Goal: Communication & Community: Answer question/provide support

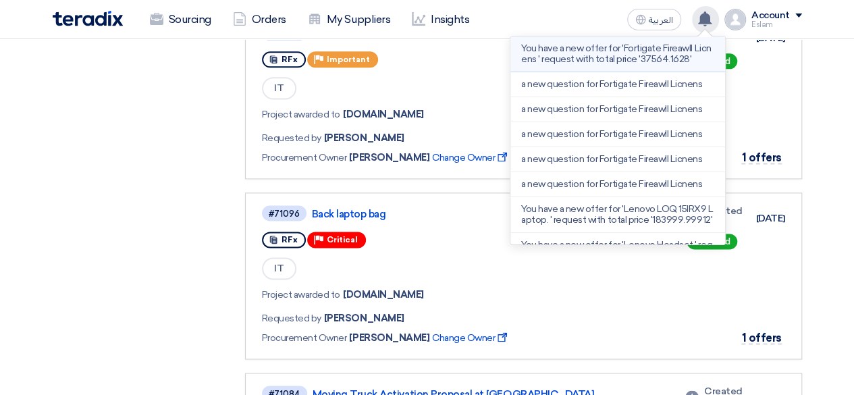
click at [645, 66] on li "You have a new offer for 'Fortigate Fireawll Licnens ' request with total price…" at bounding box center [617, 54] width 215 height 36
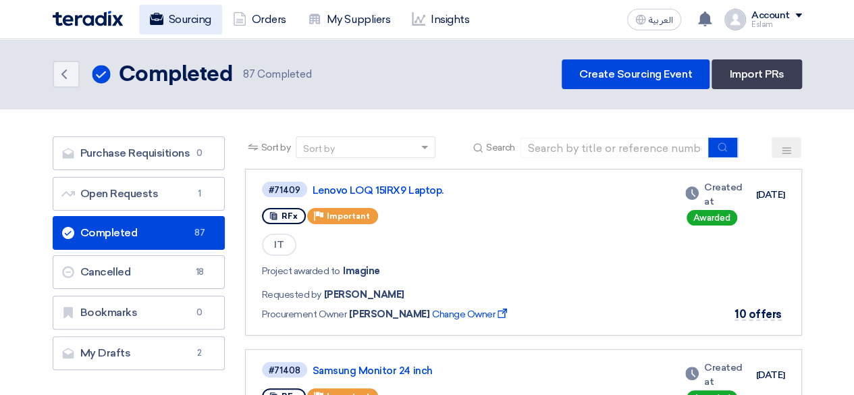
click at [207, 16] on link "Sourcing" at bounding box center [180, 20] width 83 height 30
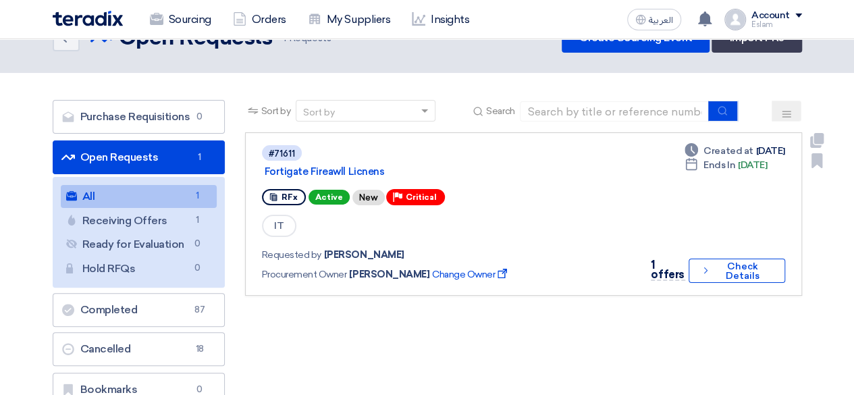
scroll to position [67, 0]
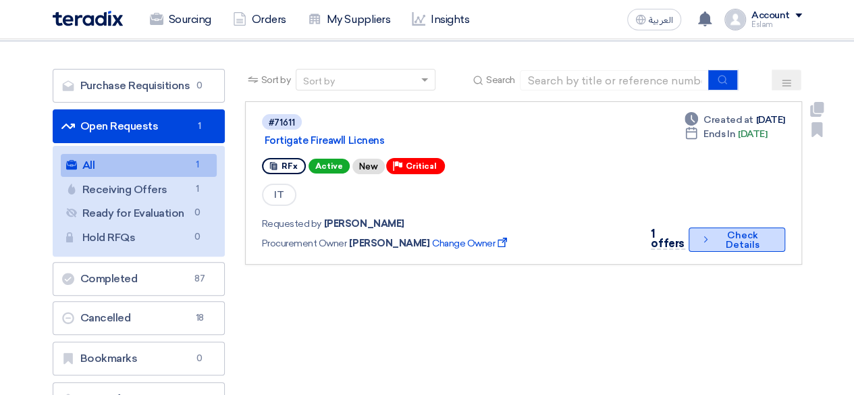
click at [737, 245] on button "Check details Check Details" at bounding box center [736, 239] width 97 height 24
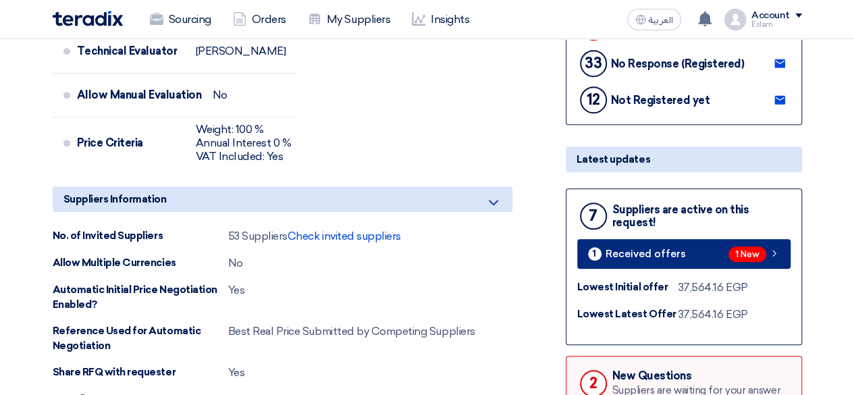
click at [671, 240] on link "1 Received offers 1 New" at bounding box center [683, 254] width 213 height 30
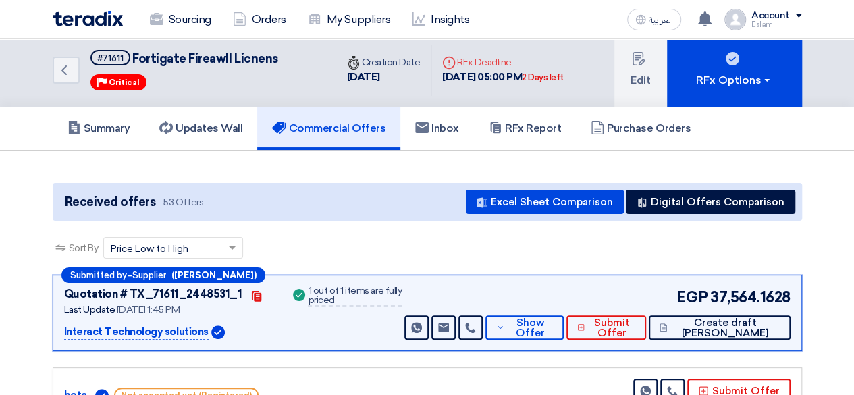
scroll to position [73, 0]
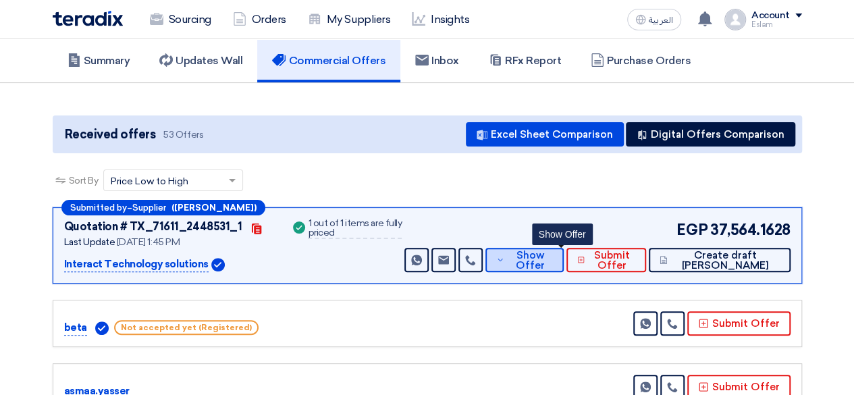
click at [552, 254] on span "Show Offer" at bounding box center [530, 260] width 45 height 20
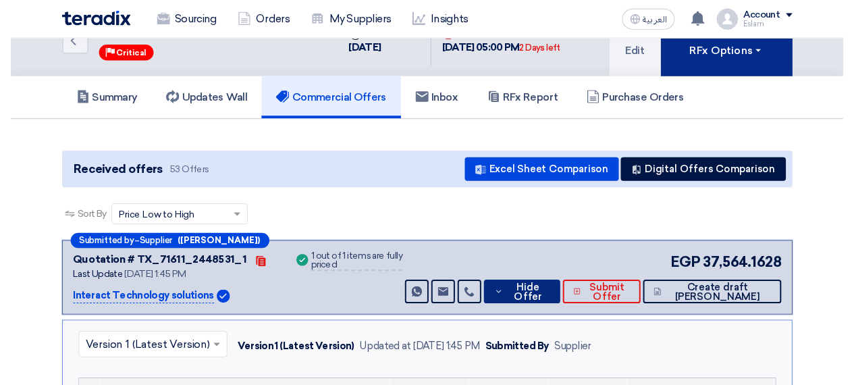
scroll to position [0, 0]
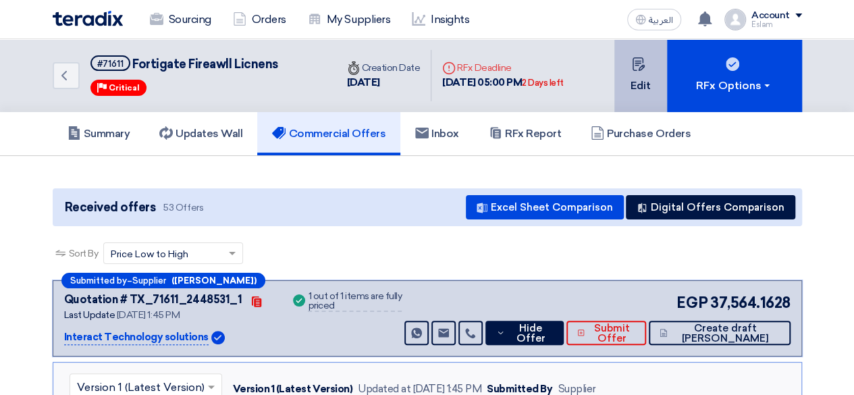
click at [652, 84] on button "Edit" at bounding box center [640, 75] width 53 height 73
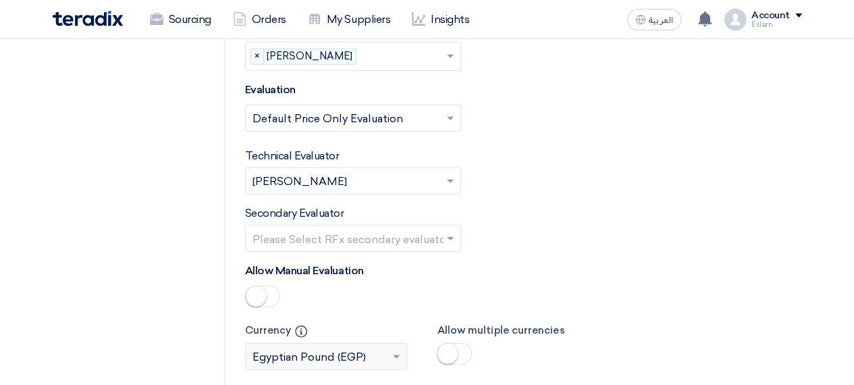
scroll to position [1822, 0]
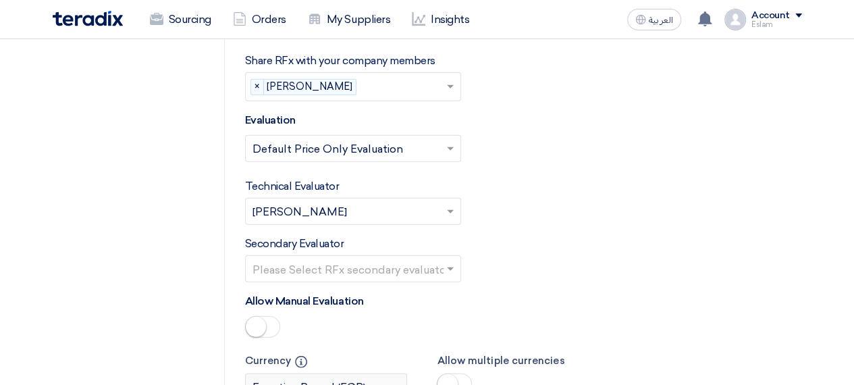
click at [467, 373] on span at bounding box center [454, 384] width 35 height 22
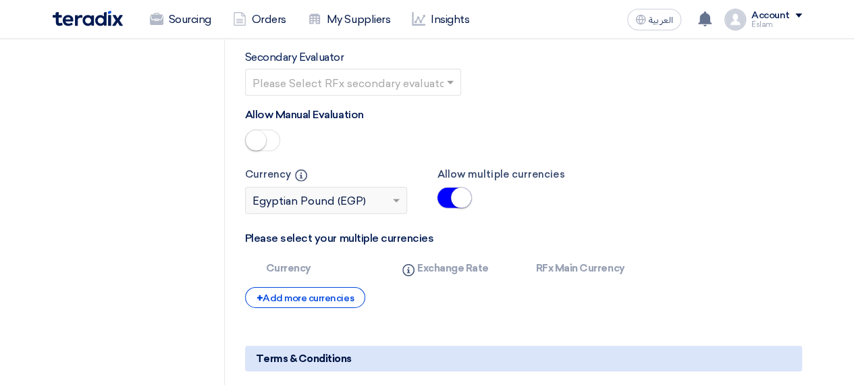
scroll to position [2025, 0]
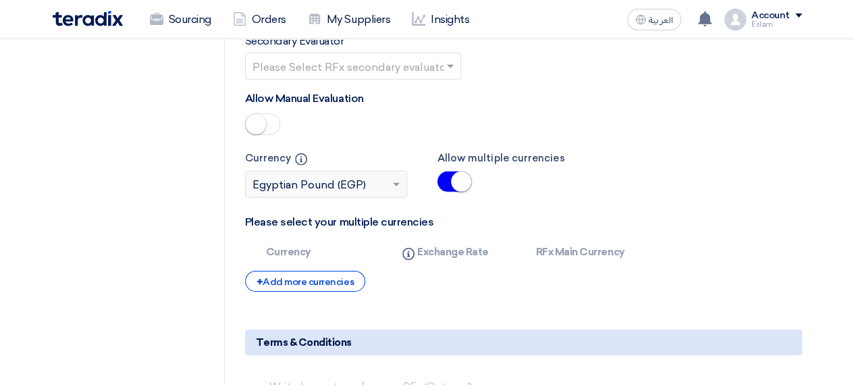
click at [429, 234] on th "Info Exchange Rate" at bounding box center [457, 252] width 135 height 37
click at [409, 248] on icon "Info" at bounding box center [408, 254] width 12 height 12
click at [279, 234] on th "Currency" at bounding box center [322, 252] width 135 height 37
click at [298, 234] on th "Currency" at bounding box center [322, 252] width 135 height 37
click at [301, 234] on th "Currency" at bounding box center [322, 252] width 135 height 37
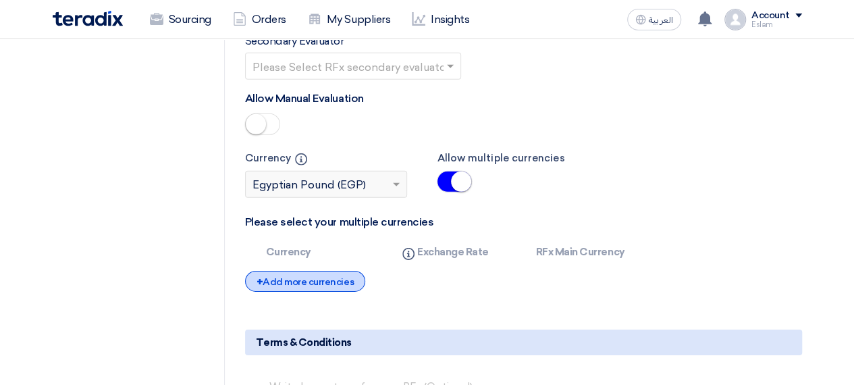
click at [315, 271] on div "+ Add more currencies" at bounding box center [305, 281] width 120 height 21
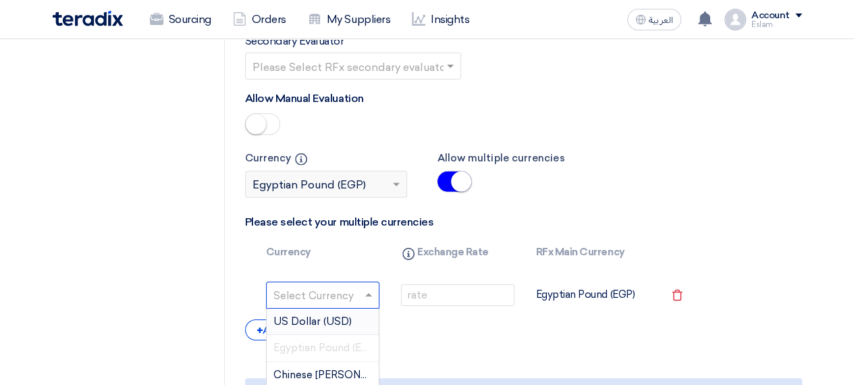
click at [342, 286] on input "text" at bounding box center [314, 297] width 82 height 22
click at [335, 315] on span "US Dollar (USD)" at bounding box center [312, 321] width 78 height 12
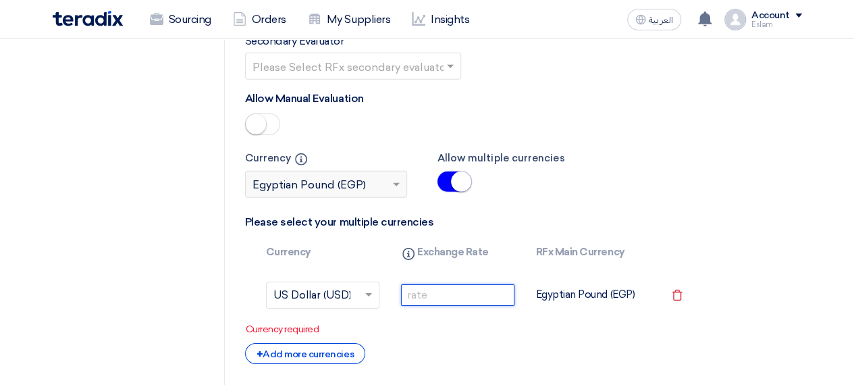
click at [445, 284] on input "number" at bounding box center [457, 295] width 113 height 22
click at [446, 284] on input "number" at bounding box center [457, 295] width 113 height 22
click at [452, 284] on input "number" at bounding box center [457, 295] width 113 height 22
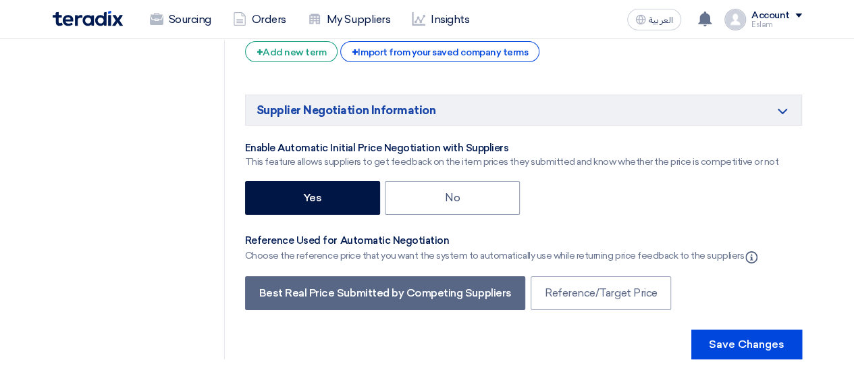
scroll to position [2497, 0]
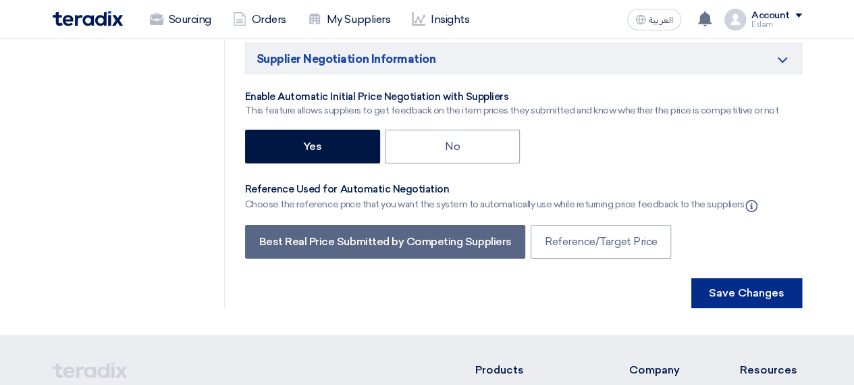
type input "48"
click at [760, 278] on button "Save Changes" at bounding box center [746, 293] width 111 height 30
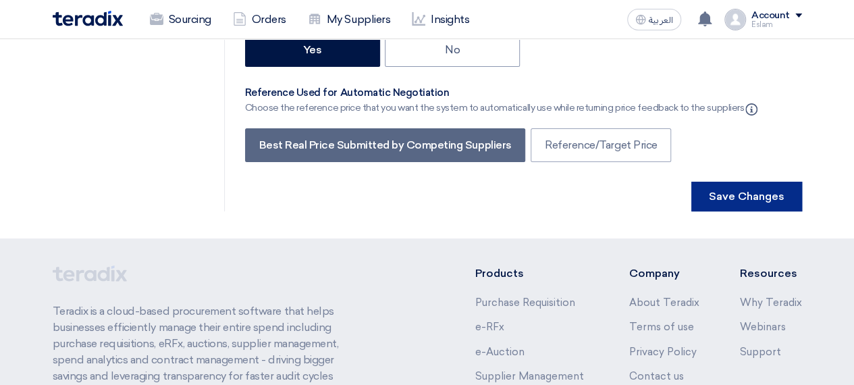
scroll to position [2655, 0]
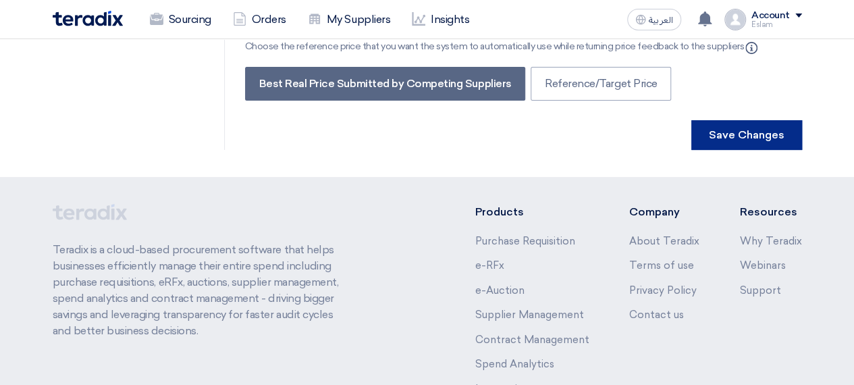
click at [713, 120] on button "Save Changes" at bounding box center [746, 135] width 111 height 30
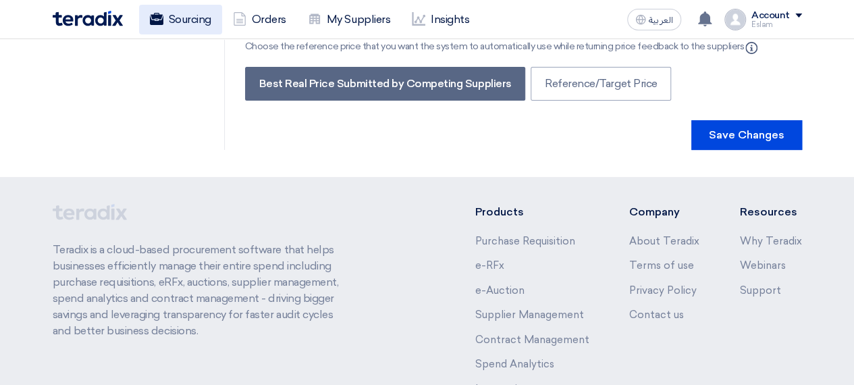
click at [166, 23] on link "Sourcing" at bounding box center [180, 20] width 83 height 30
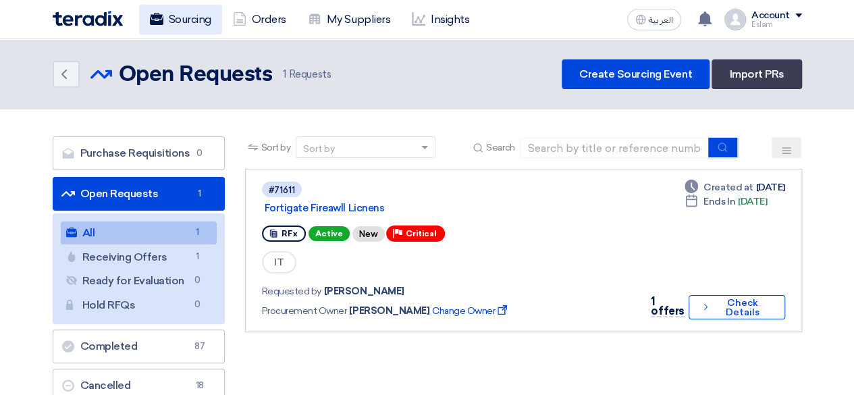
click at [205, 24] on link "Sourcing" at bounding box center [180, 20] width 83 height 30
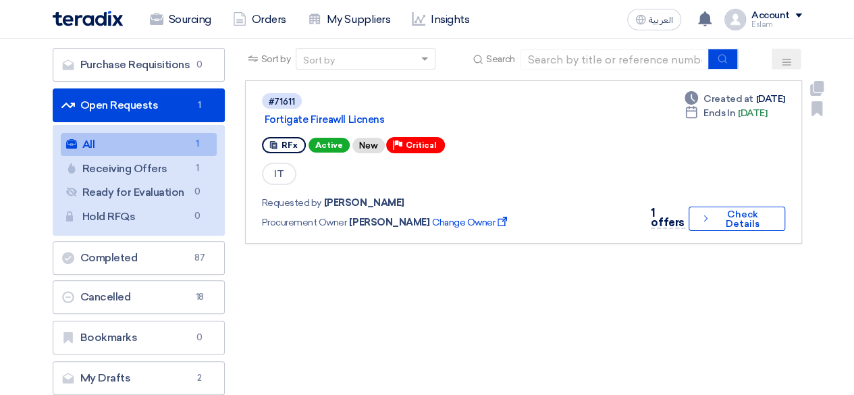
scroll to position [67, 0]
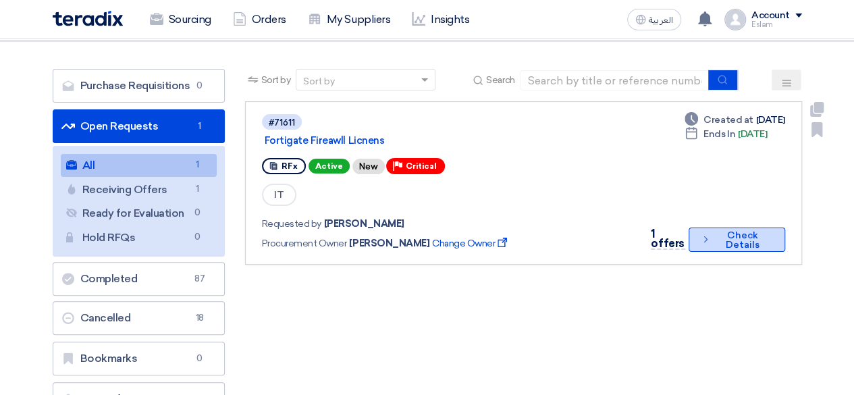
click at [732, 248] on button "Check details Check Details" at bounding box center [736, 239] width 97 height 24
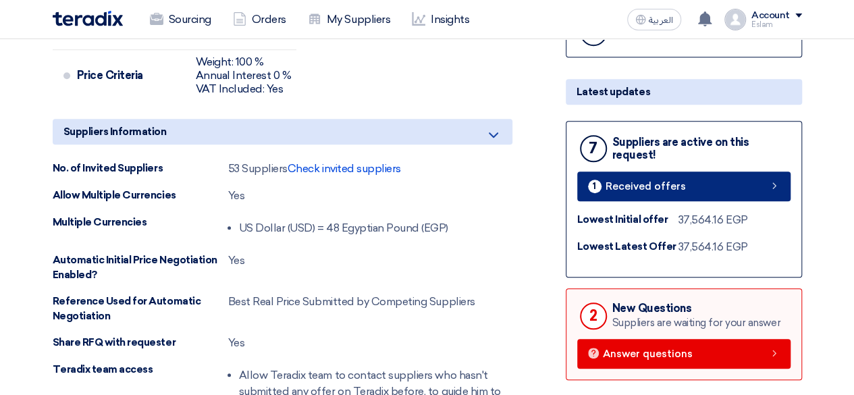
click at [618, 186] on span "Received offers" at bounding box center [645, 187] width 80 height 10
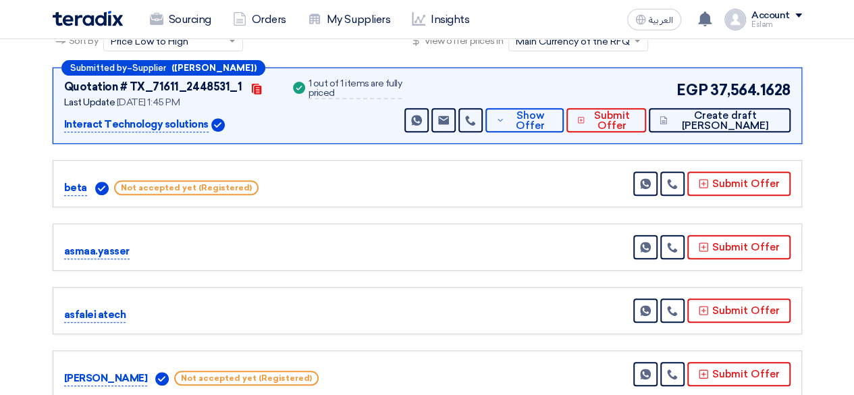
scroll to position [140, 0]
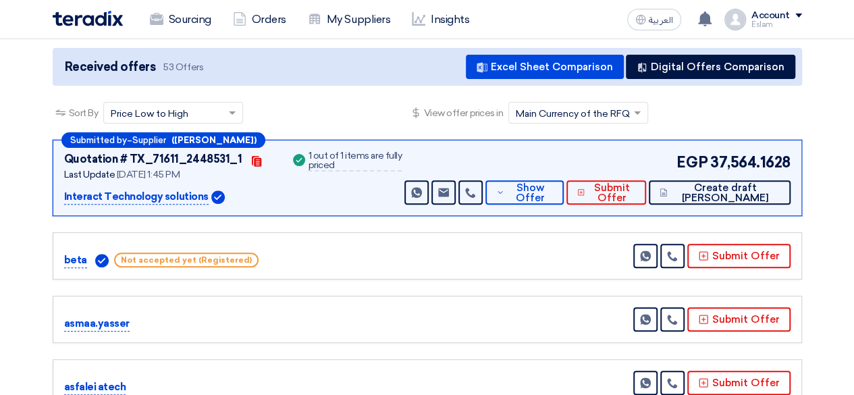
drag, startPoint x: 65, startPoint y: 195, endPoint x: 202, endPoint y: 191, distance: 137.8
click at [202, 191] on p "Interact Technology solutions" at bounding box center [136, 197] width 144 height 16
click at [138, 196] on p "Interact Technology solutions" at bounding box center [136, 197] width 144 height 16
click at [456, 184] on link "Send Message" at bounding box center [443, 192] width 24 height 24
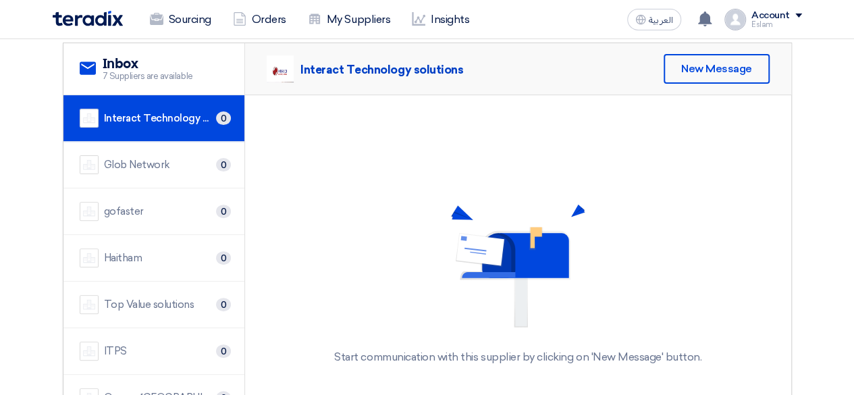
scroll to position [73, 0]
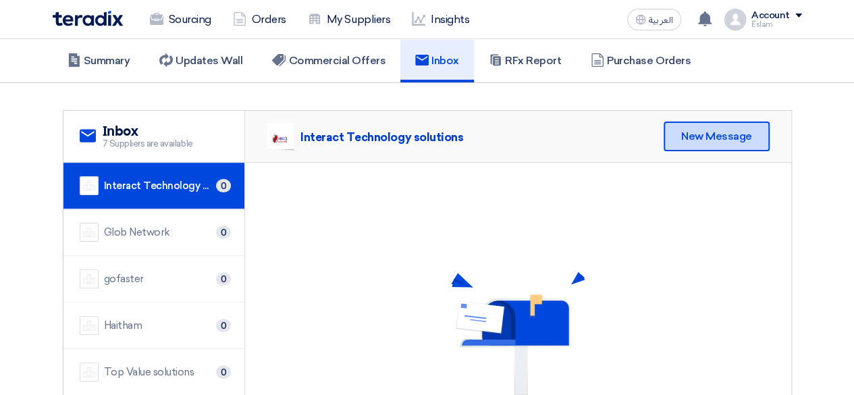
click at [752, 138] on div "New Message" at bounding box center [717, 136] width 106 height 30
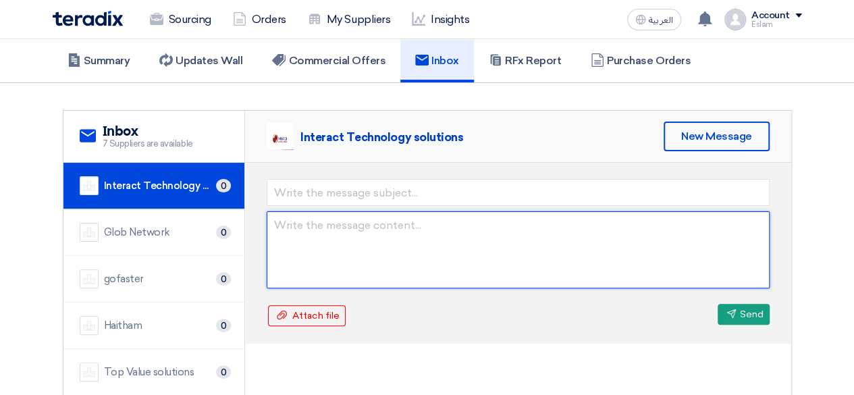
click at [321, 230] on textarea at bounding box center [518, 249] width 503 height 77
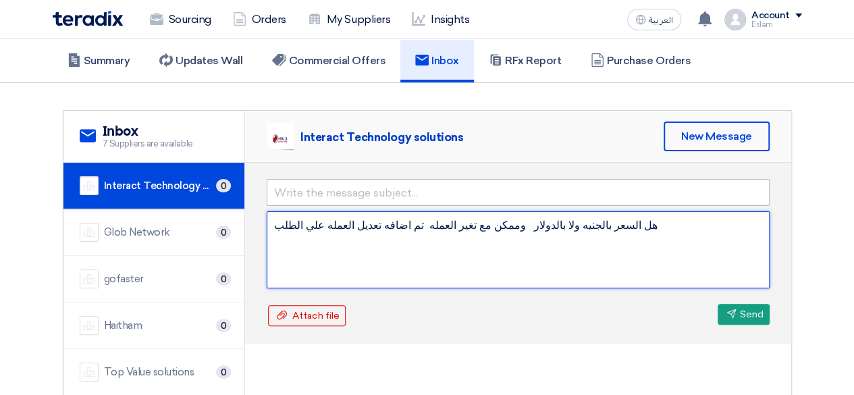
type textarea "هل السعر بالجنيه ولا بالدولار وممكن مع تغير العمله تم اضافه تعديل العمله علي ال…"
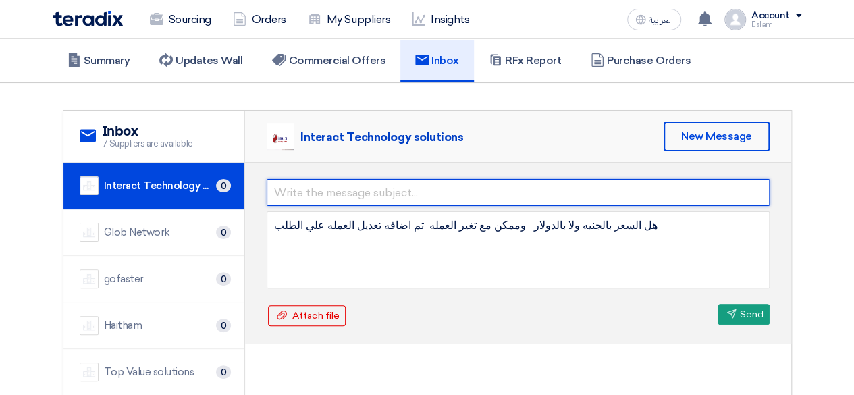
click at [327, 190] on input "text" at bounding box center [518, 192] width 503 height 27
click at [360, 191] on input "text" at bounding box center [518, 192] width 503 height 27
click at [293, 196] on input "text" at bounding box center [518, 192] width 503 height 27
type input "العمله"
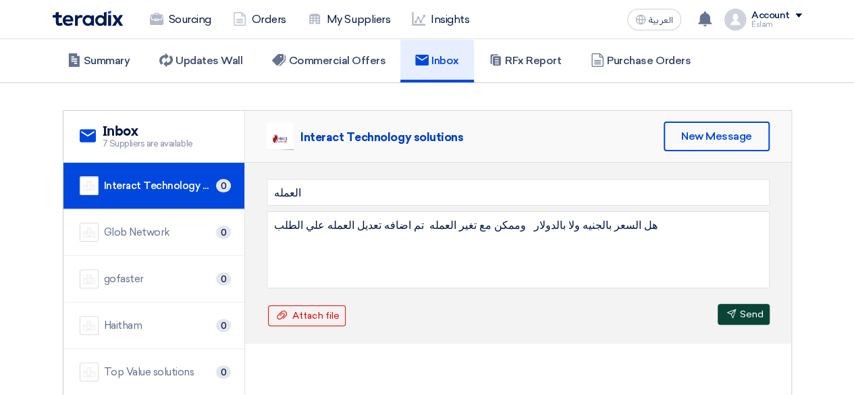
click at [760, 314] on button "Send Send" at bounding box center [744, 314] width 52 height 21
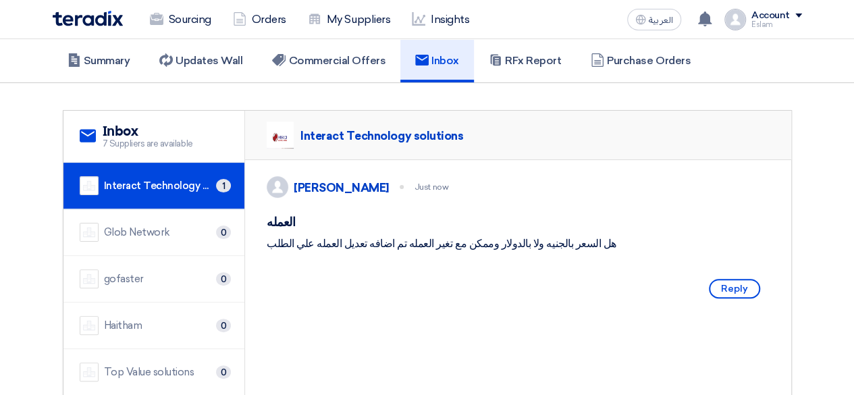
scroll to position [0, 0]
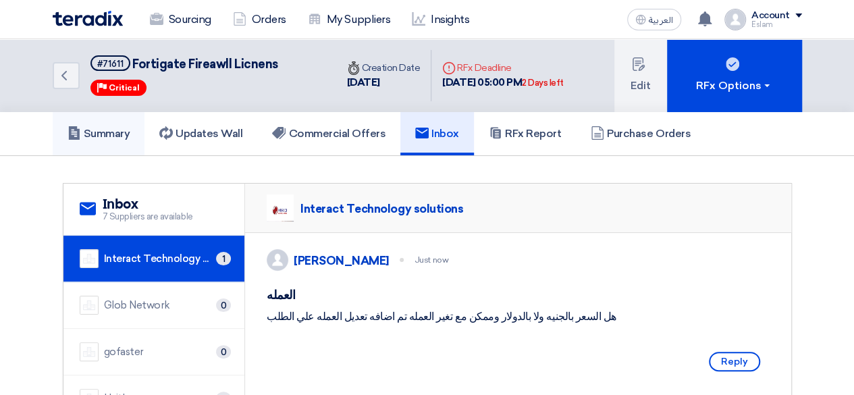
click at [100, 136] on h5 "Summary" at bounding box center [98, 133] width 63 height 13
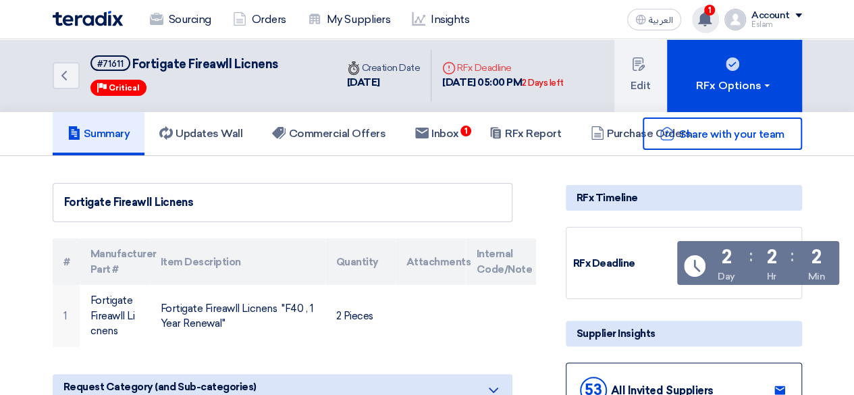
click at [698, 22] on div "1 You received a new message from Interact Technology solutions regarding your …" at bounding box center [705, 19] width 27 height 27
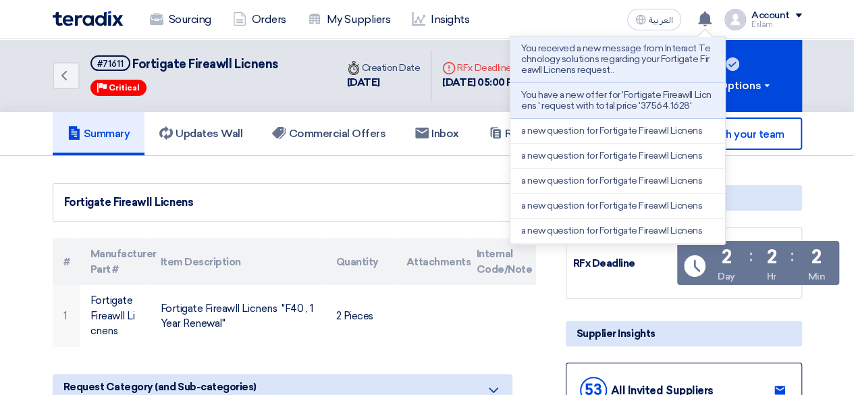
click at [598, 61] on p "You received a new message from Interact Technology solutions regarding your Fo…" at bounding box center [617, 59] width 193 height 32
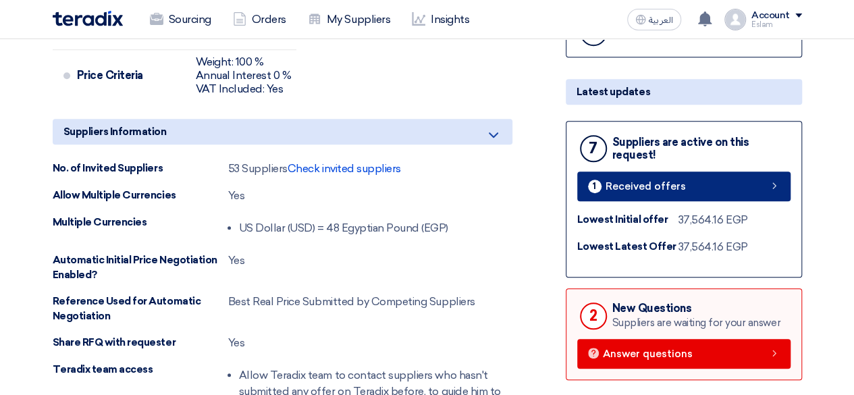
click at [622, 182] on span "Received offers" at bounding box center [645, 187] width 80 height 10
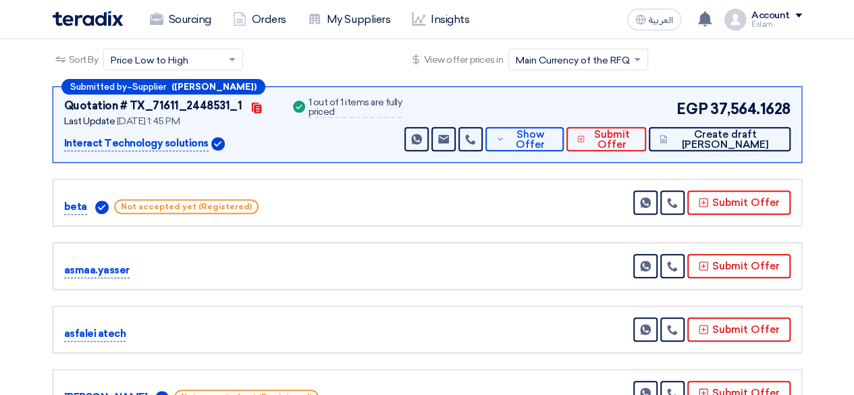
scroll to position [140, 0]
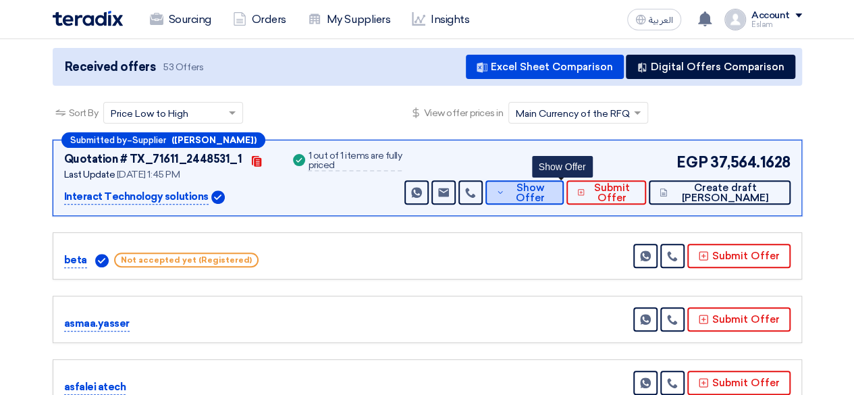
click at [552, 194] on span "Show Offer" at bounding box center [530, 193] width 45 height 20
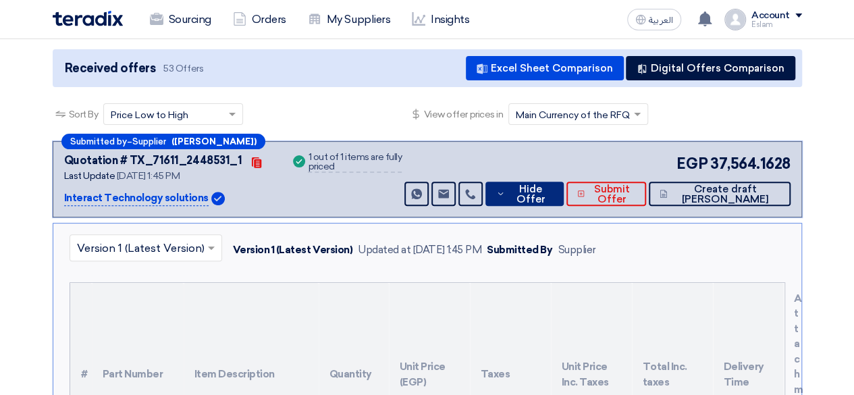
scroll to position [73, 0]
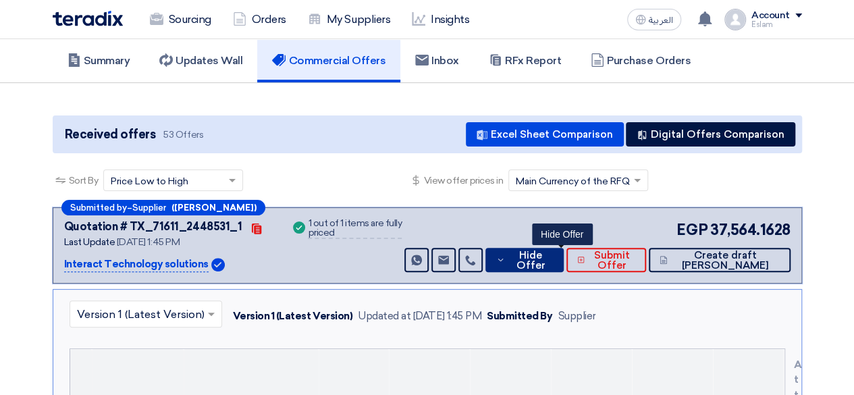
click at [552, 263] on span "Hide Offer" at bounding box center [530, 260] width 44 height 20
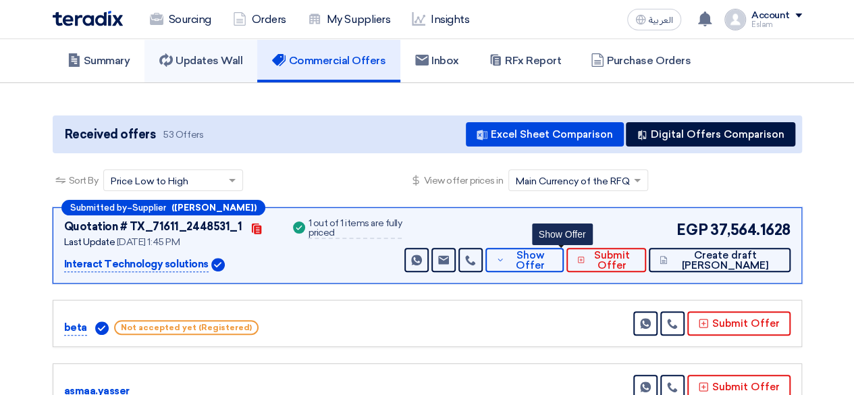
click at [198, 67] on link "Updates Wall" at bounding box center [200, 60] width 113 height 43
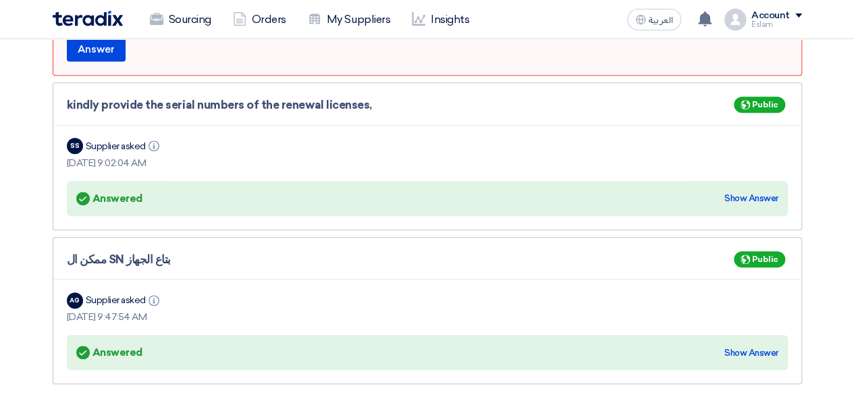
scroll to position [208, 0]
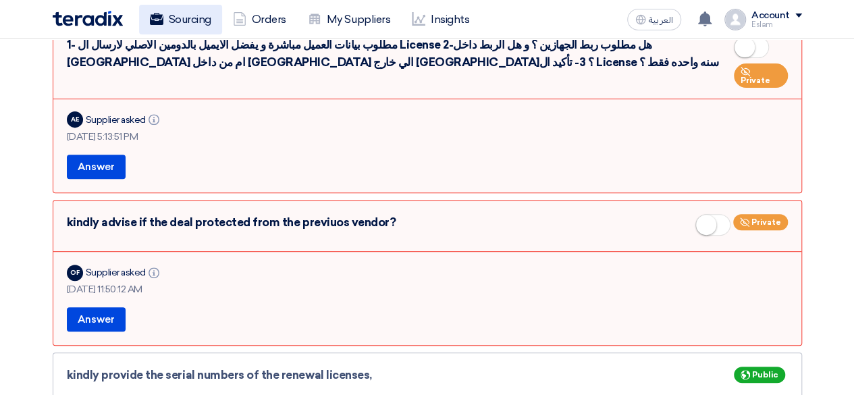
click at [195, 30] on link "Sourcing" at bounding box center [180, 20] width 83 height 30
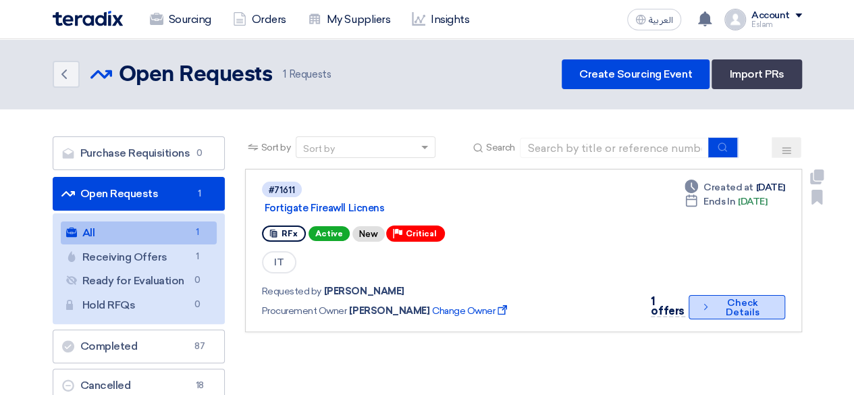
click at [722, 313] on button "Check details Check Details" at bounding box center [736, 307] width 97 height 24
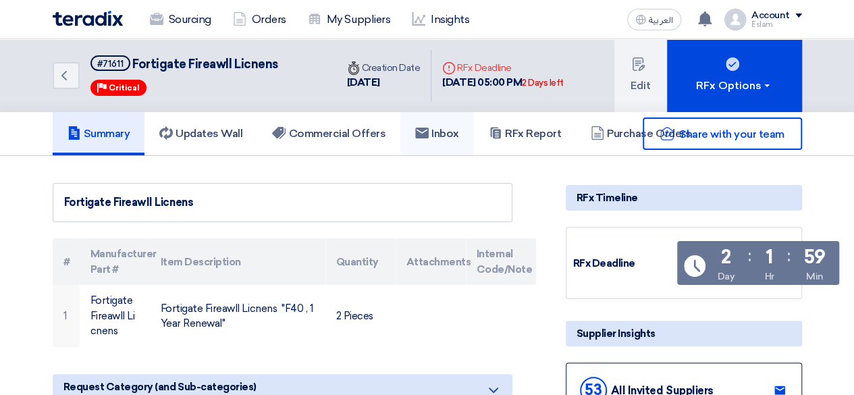
click at [443, 132] on h5 "Inbox" at bounding box center [437, 133] width 44 height 13
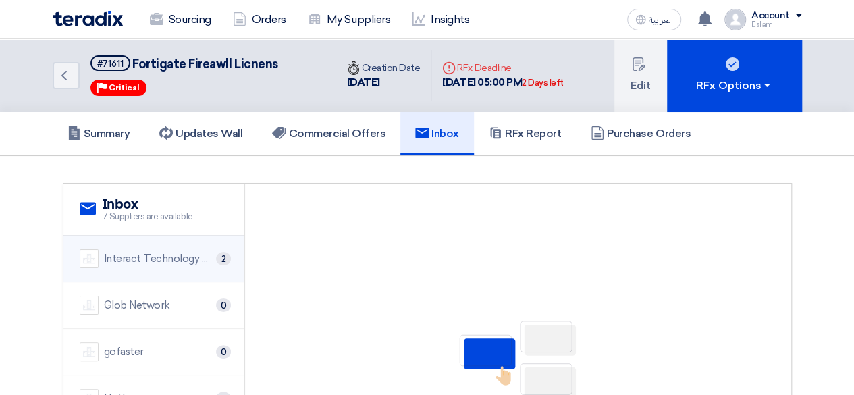
click at [184, 244] on li "Interact Technology solutions 2" at bounding box center [154, 259] width 182 height 47
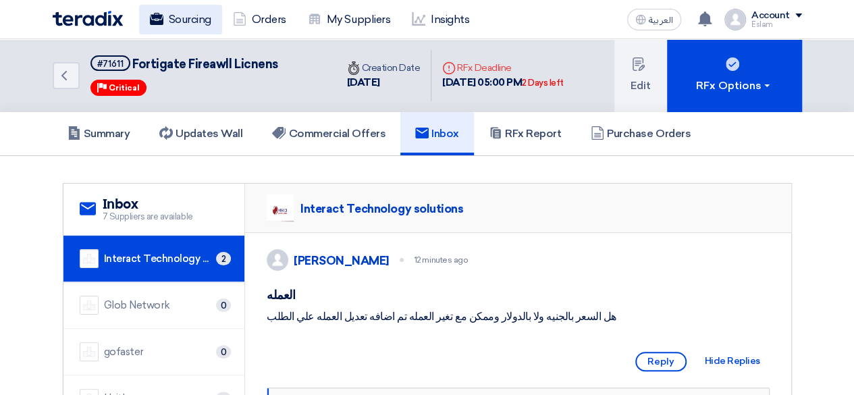
click at [163, 5] on link "Sourcing" at bounding box center [180, 20] width 83 height 30
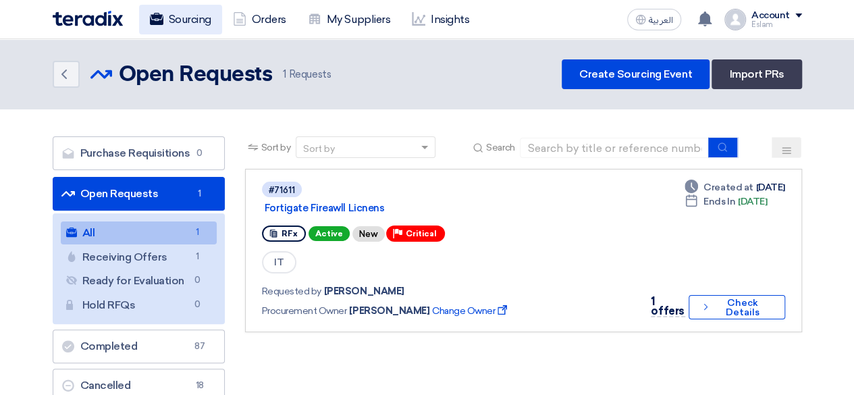
click at [186, 18] on link "Sourcing" at bounding box center [180, 20] width 83 height 30
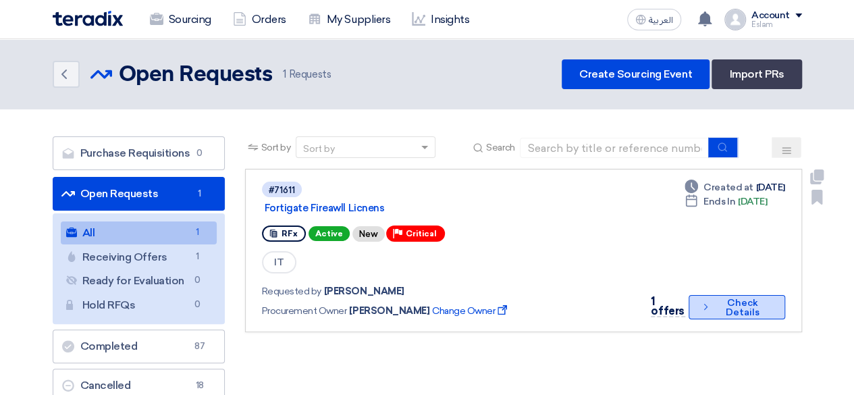
click at [724, 310] on button "Check details Check Details" at bounding box center [736, 307] width 97 height 24
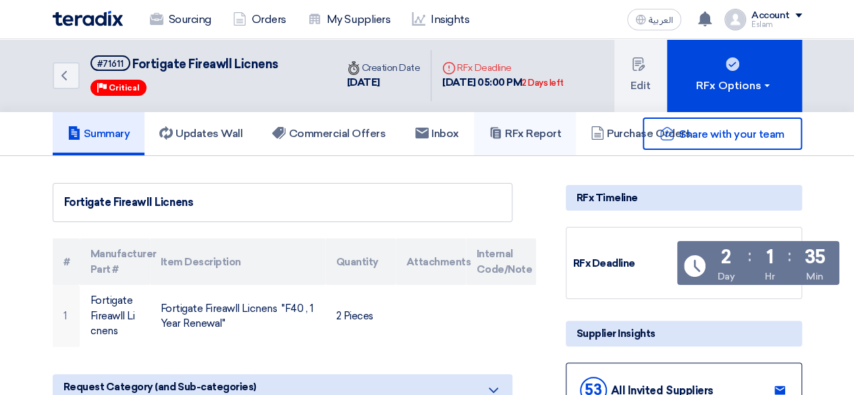
click at [532, 127] on h5 "RFx Report" at bounding box center [525, 133] width 72 height 13
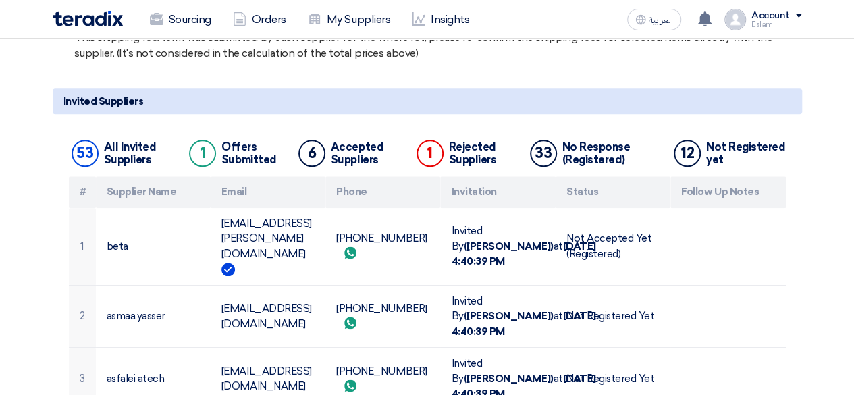
scroll to position [520, 0]
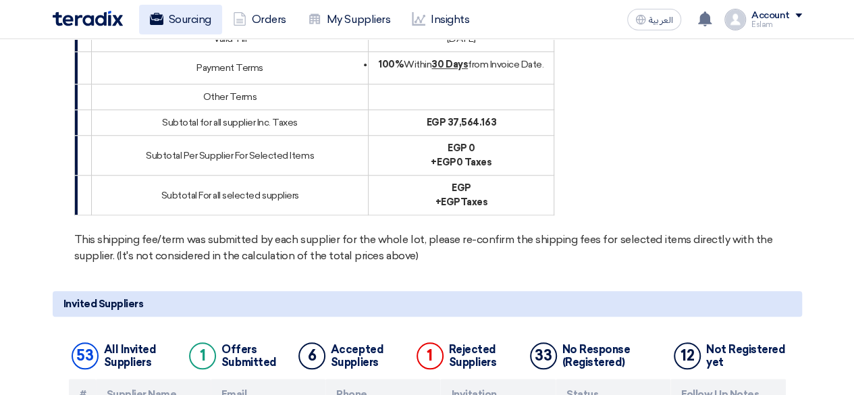
click at [204, 17] on link "Sourcing" at bounding box center [180, 20] width 83 height 30
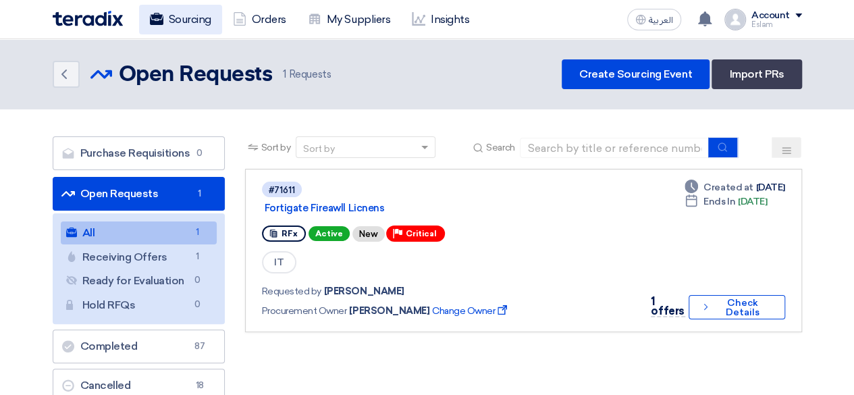
click at [196, 16] on link "Sourcing" at bounding box center [180, 20] width 83 height 30
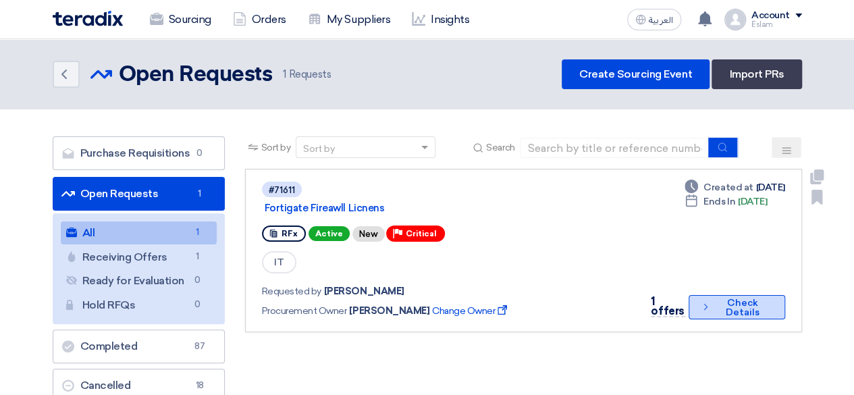
click at [713, 301] on button "Check details Check Details" at bounding box center [736, 307] width 97 height 24
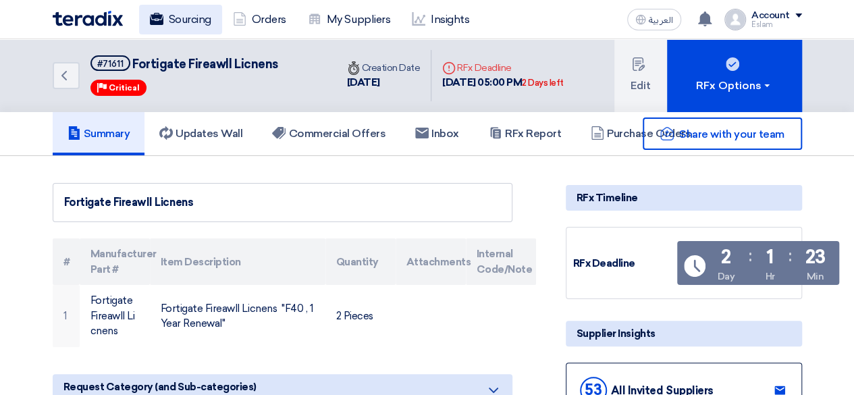
click at [211, 19] on link "Sourcing" at bounding box center [180, 20] width 83 height 30
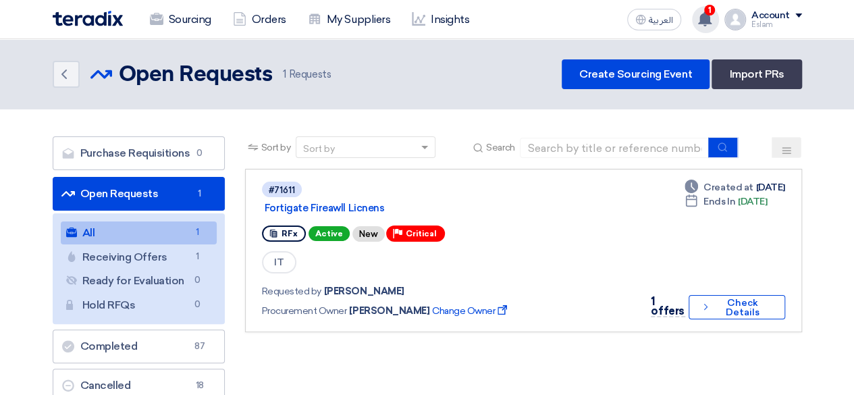
click at [706, 15] on use at bounding box center [704, 18] width 13 height 15
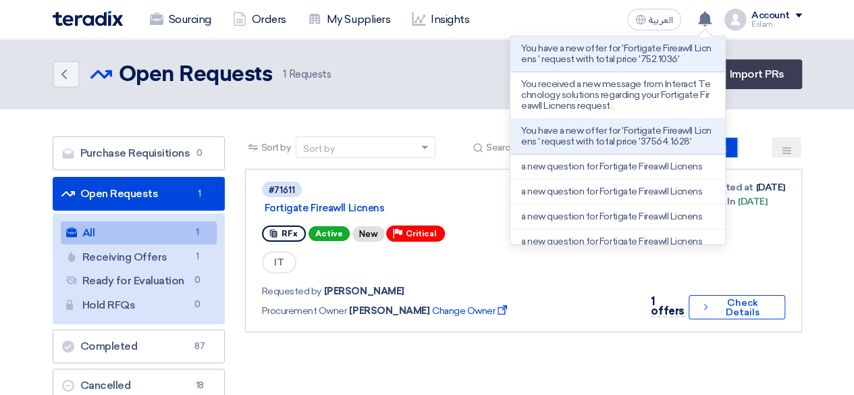
click at [657, 65] on li "You have a new offer for 'Fortigate Fireawll Licnens ' request with total price…" at bounding box center [617, 54] width 215 height 36
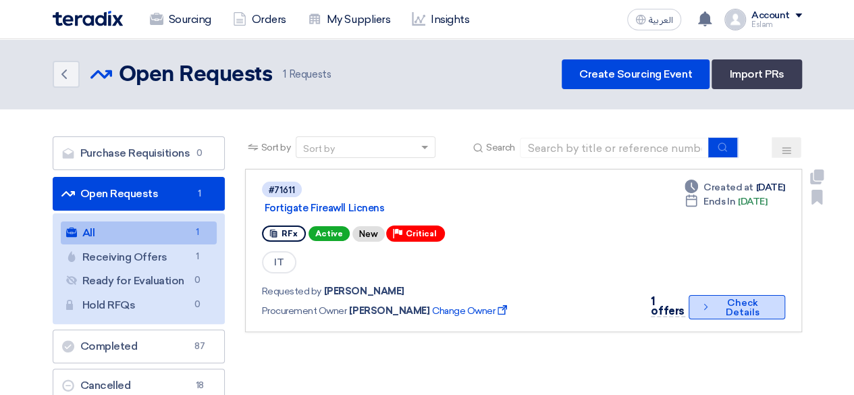
click at [701, 301] on icon "Check details" at bounding box center [705, 306] width 11 height 13
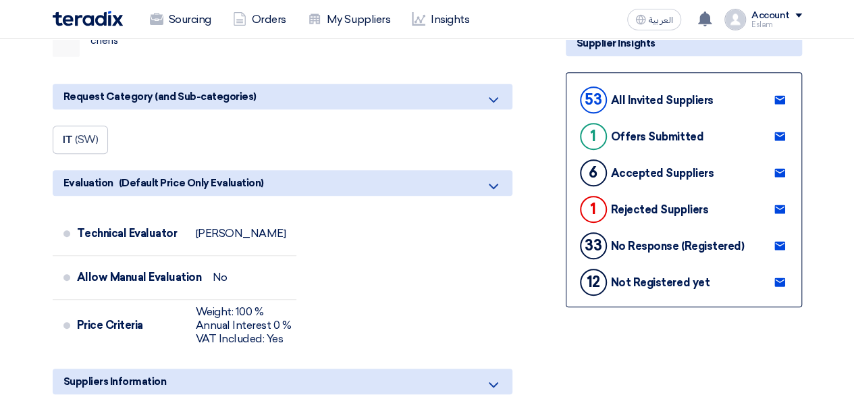
scroll to position [337, 0]
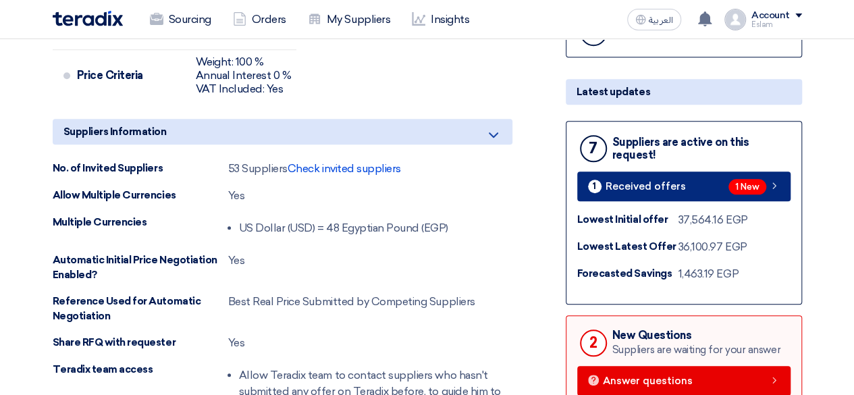
click at [695, 184] on link "1 Received offers 1 New" at bounding box center [683, 186] width 213 height 30
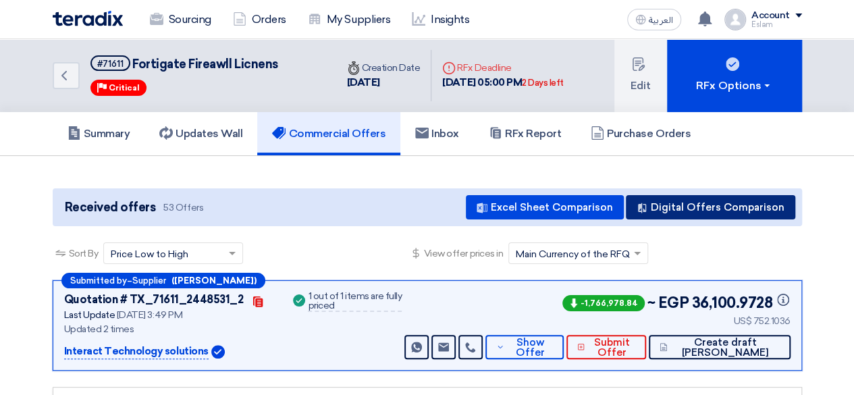
scroll to position [67, 0]
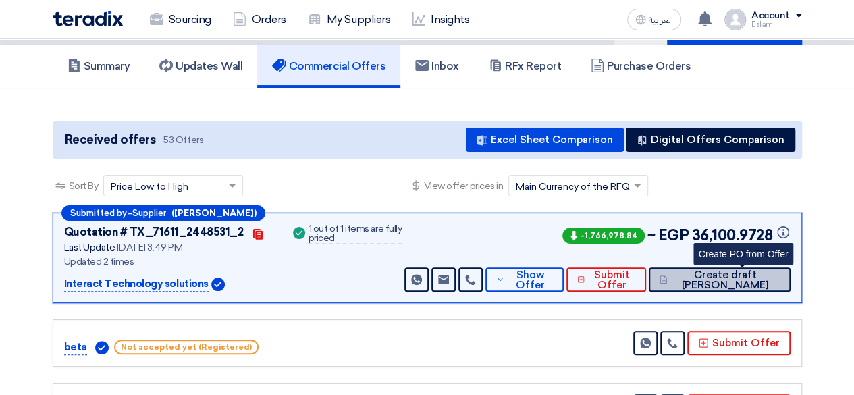
click at [725, 281] on span "Create draft [PERSON_NAME]" at bounding box center [725, 280] width 109 height 20
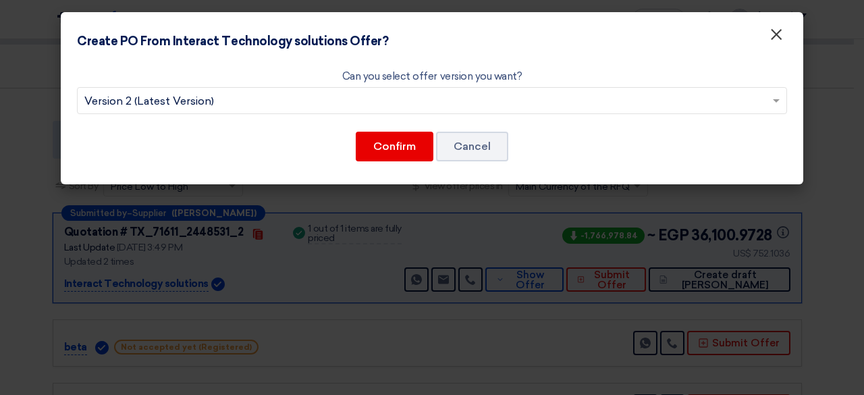
click at [772, 38] on span "×" at bounding box center [775, 37] width 13 height 27
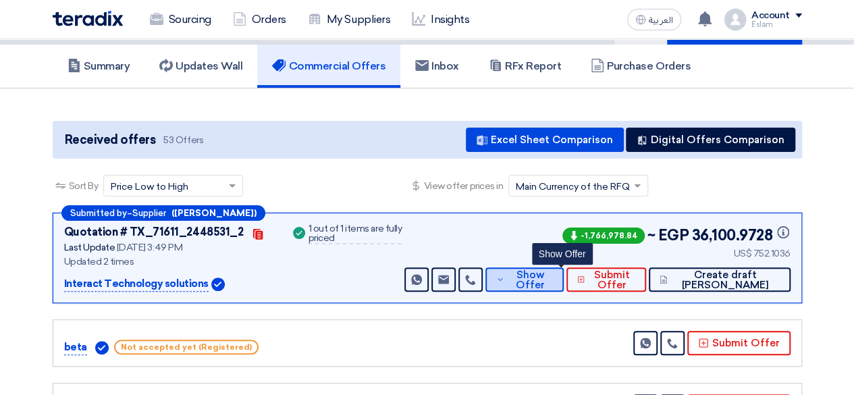
click at [552, 270] on span "Show Offer" at bounding box center [530, 280] width 45 height 20
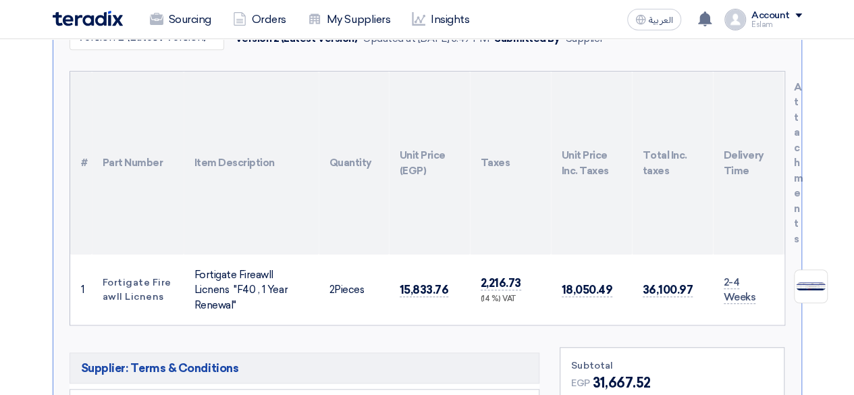
scroll to position [337, 0]
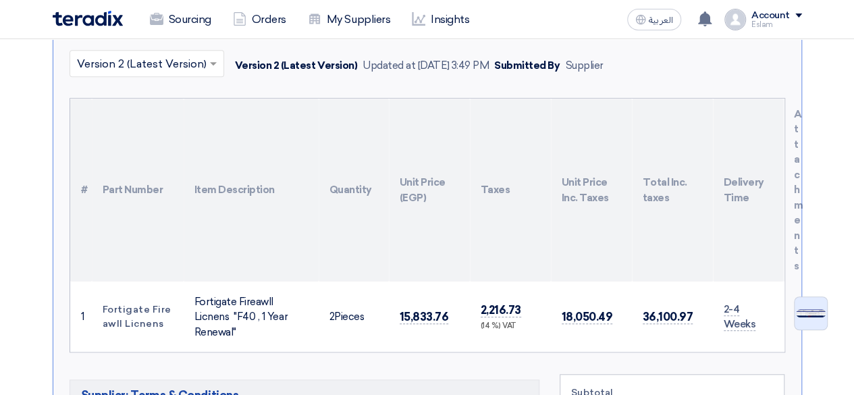
click at [809, 308] on img at bounding box center [810, 313] width 32 height 11
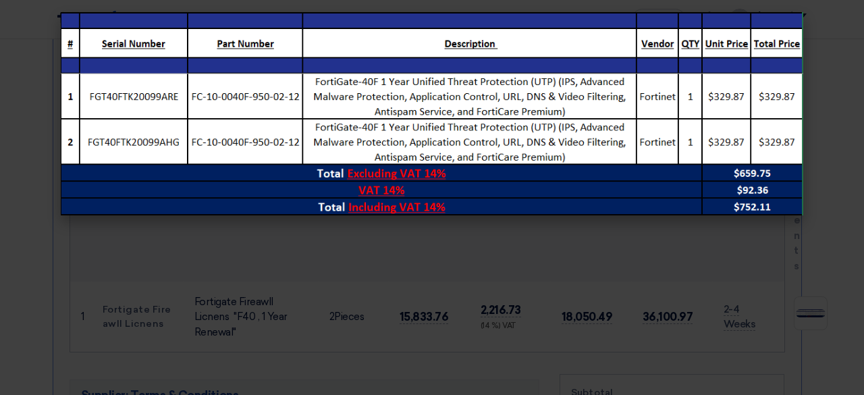
click at [636, 272] on modal-container at bounding box center [432, 197] width 864 height 395
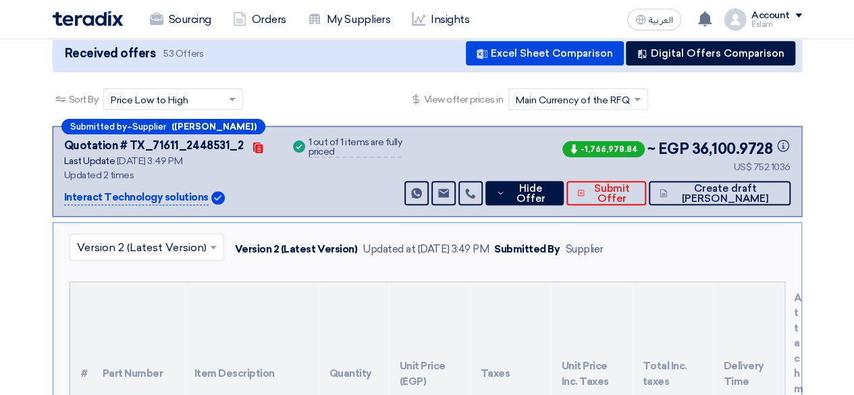
scroll to position [67, 0]
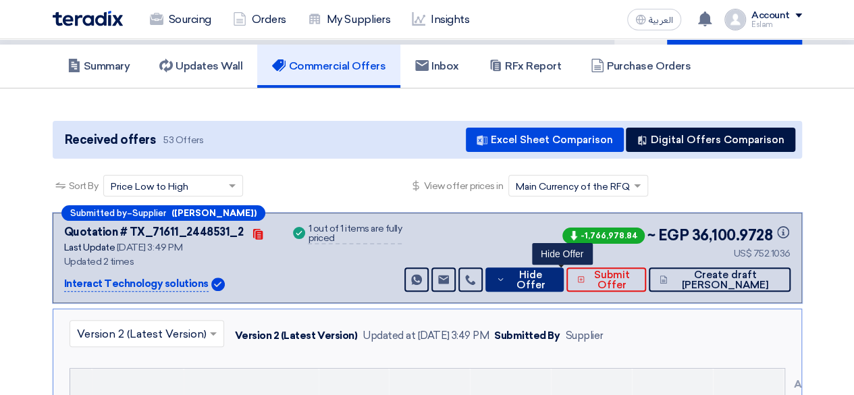
click at [563, 290] on button "Hide Offer" at bounding box center [524, 279] width 78 height 24
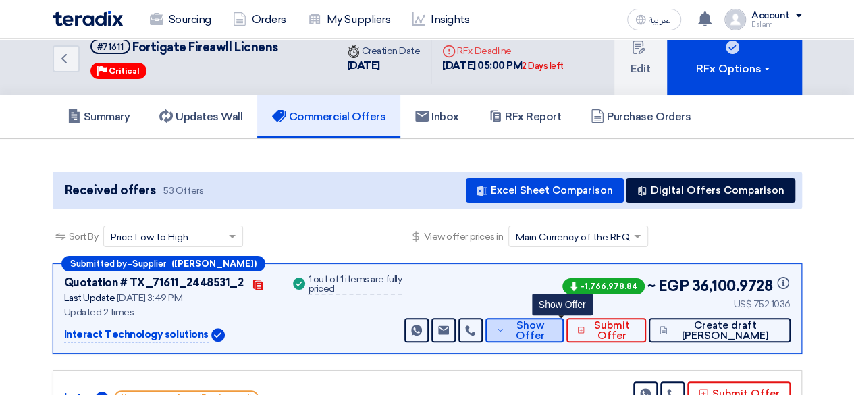
scroll to position [0, 0]
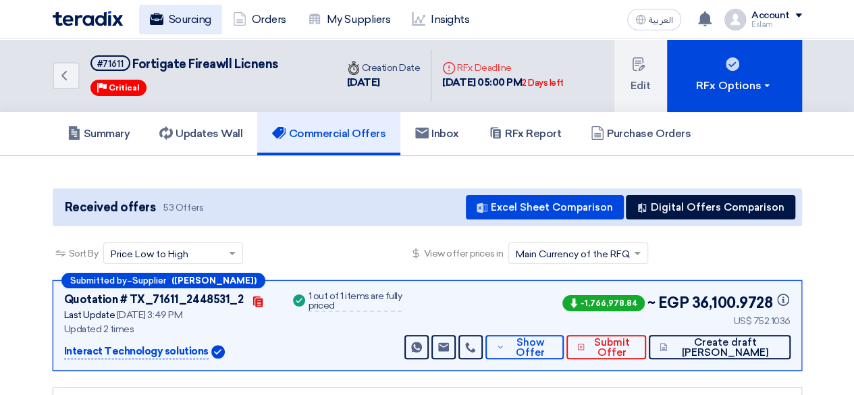
click at [182, 17] on link "Sourcing" at bounding box center [180, 20] width 83 height 30
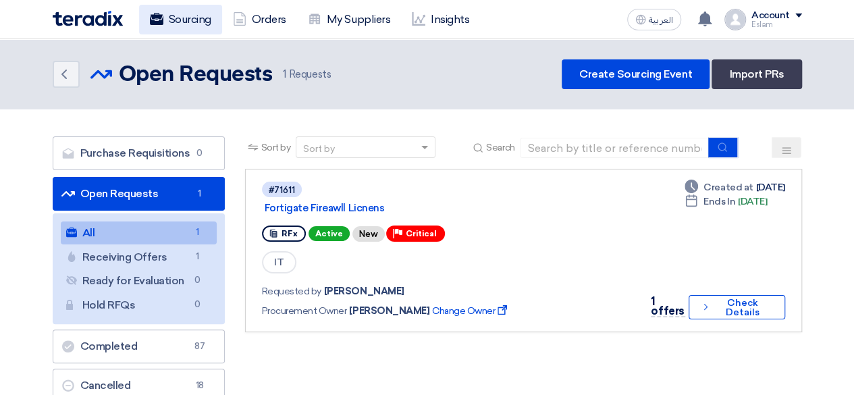
click at [192, 7] on link "Sourcing" at bounding box center [180, 20] width 83 height 30
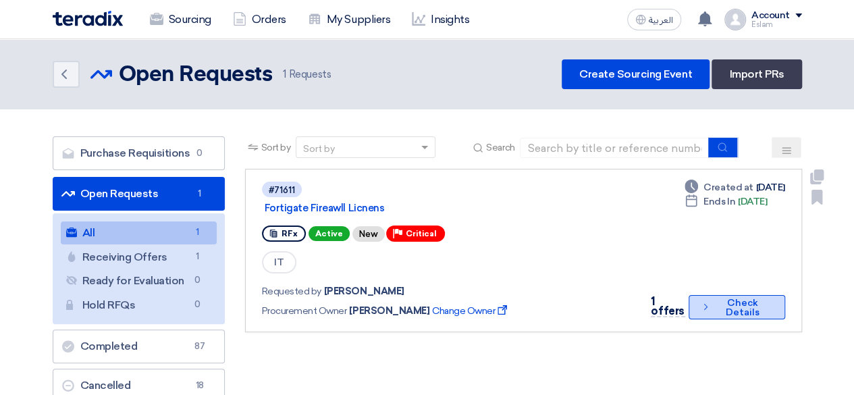
click at [738, 315] on button "Check details Check Details" at bounding box center [736, 307] width 97 height 24
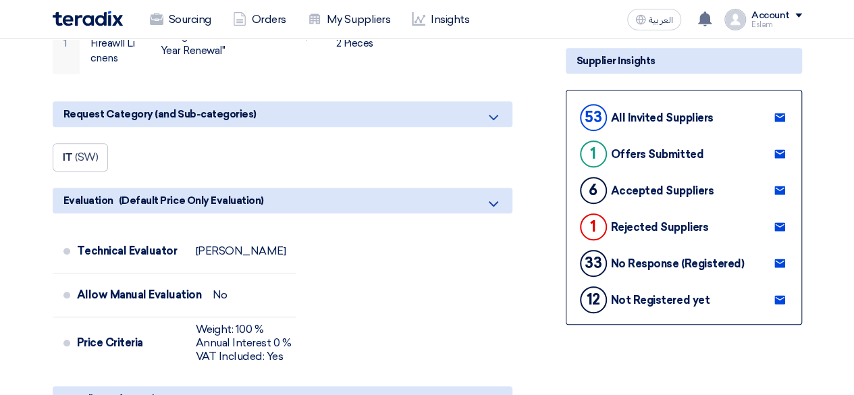
scroll to position [405, 0]
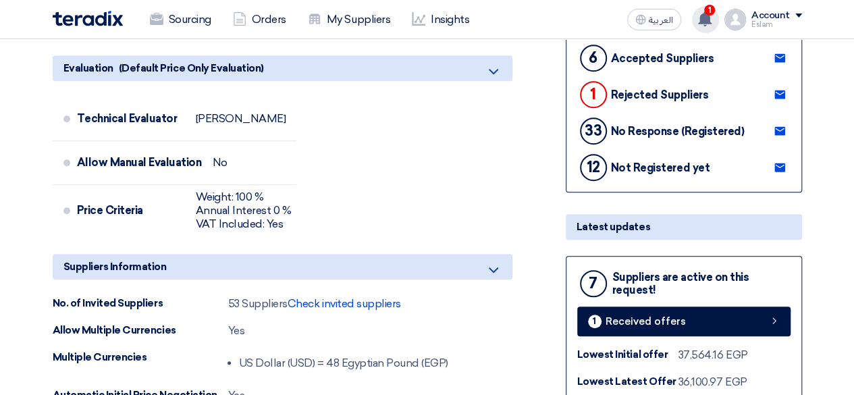
click at [702, 13] on icon at bounding box center [704, 18] width 15 height 15
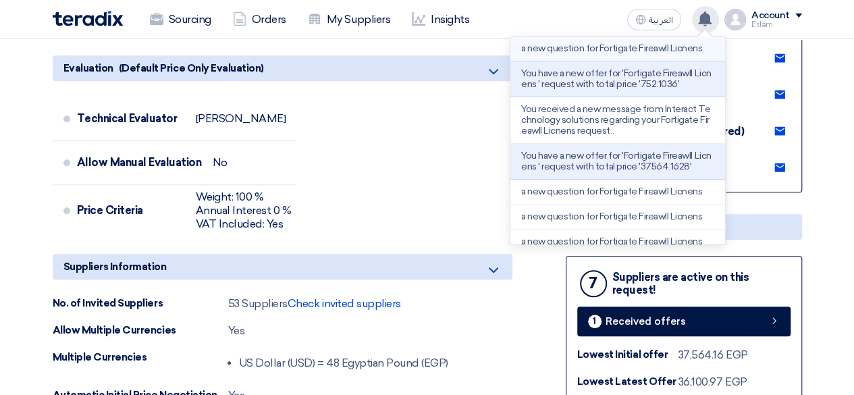
click at [572, 54] on p "a new question for Fortigate Fireawll Licnens" at bounding box center [611, 48] width 181 height 11
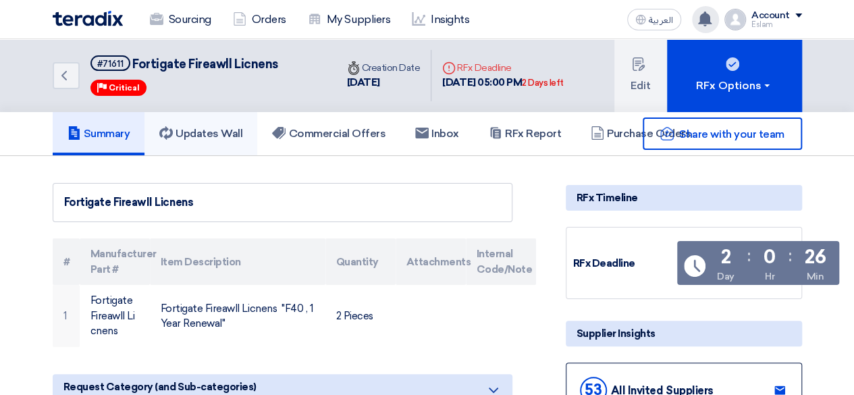
click at [211, 115] on link "Updates Wall" at bounding box center [200, 133] width 113 height 43
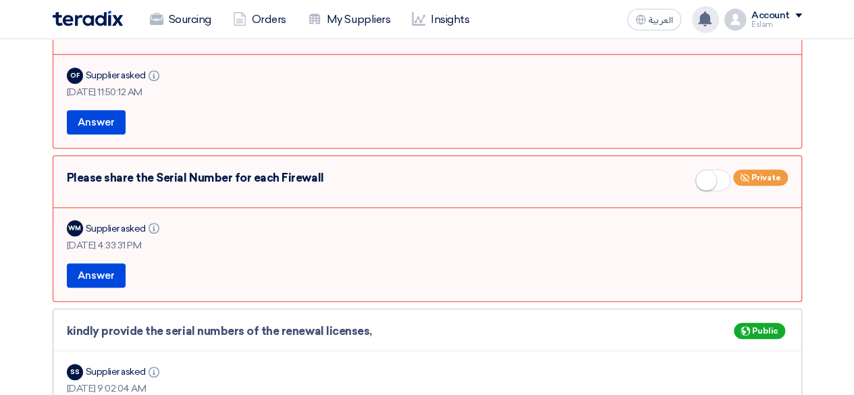
scroll to position [472, 0]
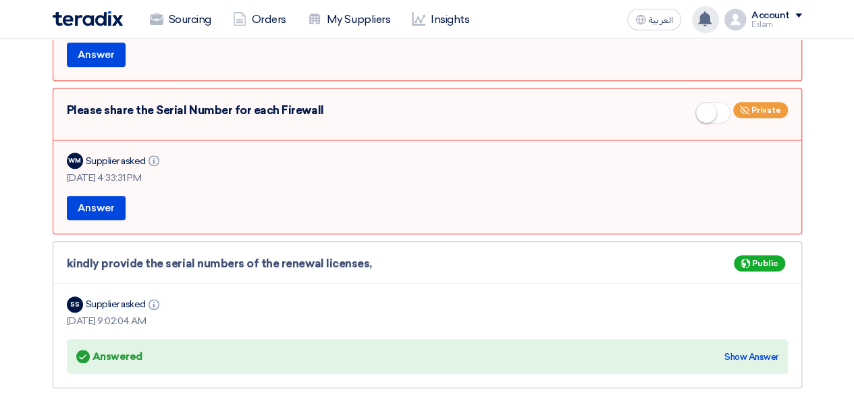
click at [758, 347] on div "Answered Answered Show Answer" at bounding box center [427, 356] width 702 height 19
click at [758, 350] on div "Show Answer" at bounding box center [751, 356] width 54 height 13
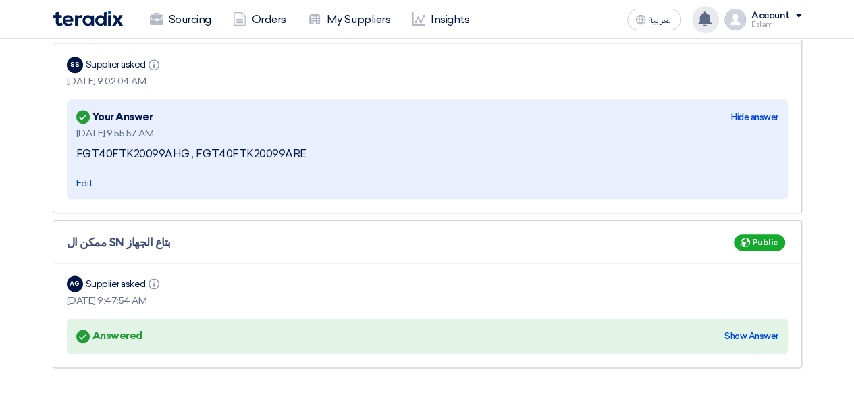
scroll to position [742, 0]
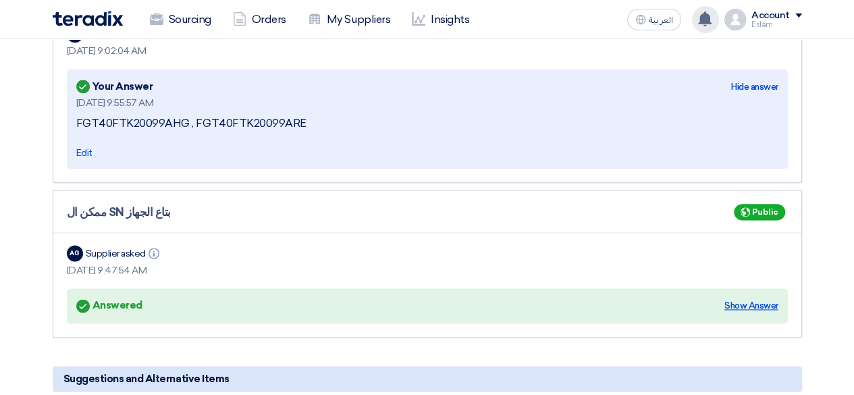
click at [737, 299] on div "Show Answer" at bounding box center [751, 305] width 54 height 13
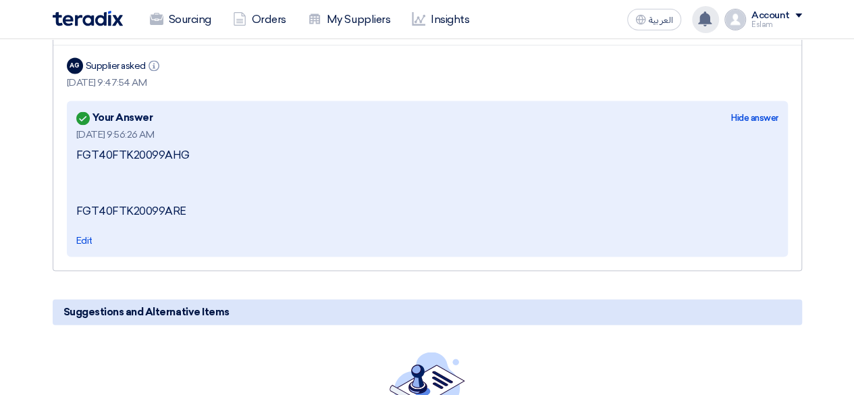
scroll to position [863, 0]
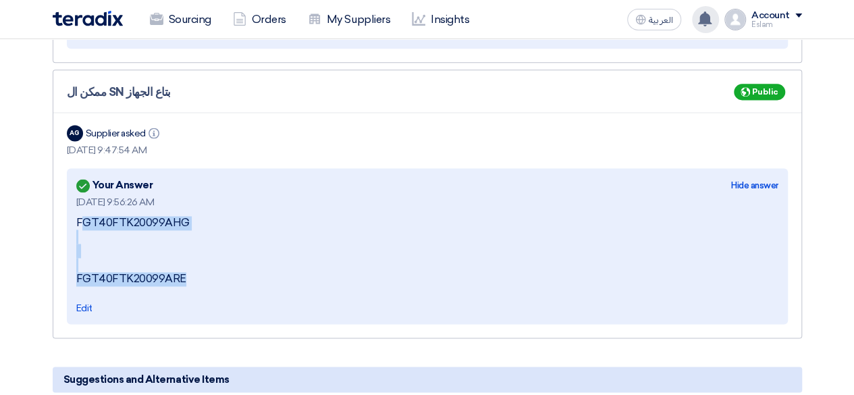
drag, startPoint x: 79, startPoint y: 207, endPoint x: 191, endPoint y: 269, distance: 128.1
click at [191, 269] on div "FGT40FTK20099AHG FGT40FTK20099ARE" at bounding box center [427, 251] width 702 height 70
copy div "GT40FTK20099AHG FGT40FTK20099ARE"
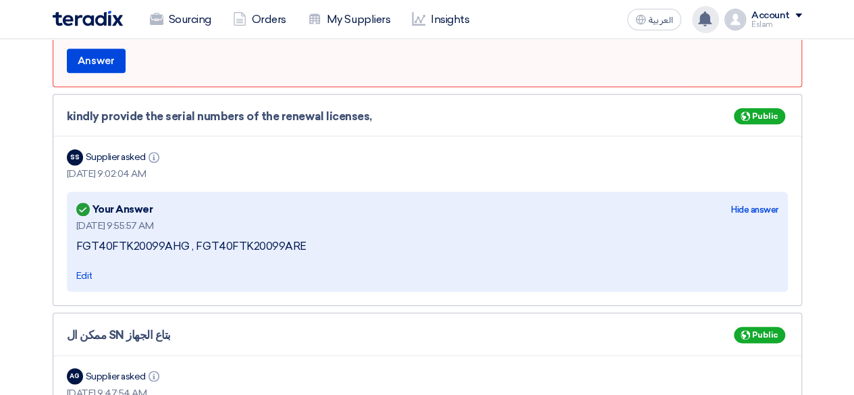
scroll to position [593, 0]
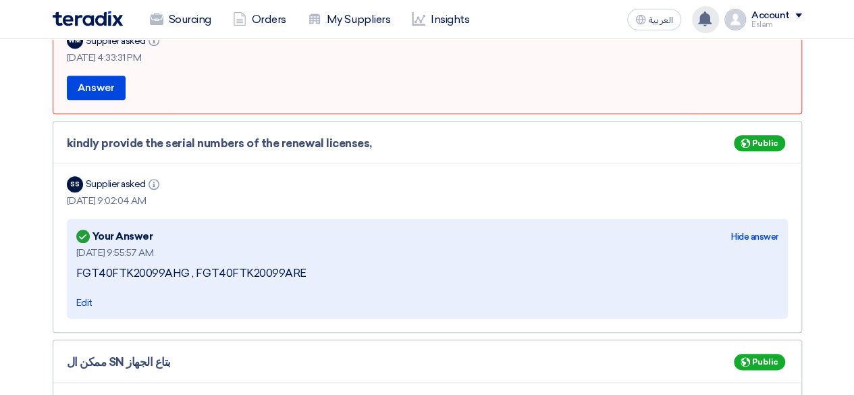
click at [153, 267] on div "FGT40FTK20099AHG , FGT40FTK20099ARE" at bounding box center [427, 274] width 702 height 14
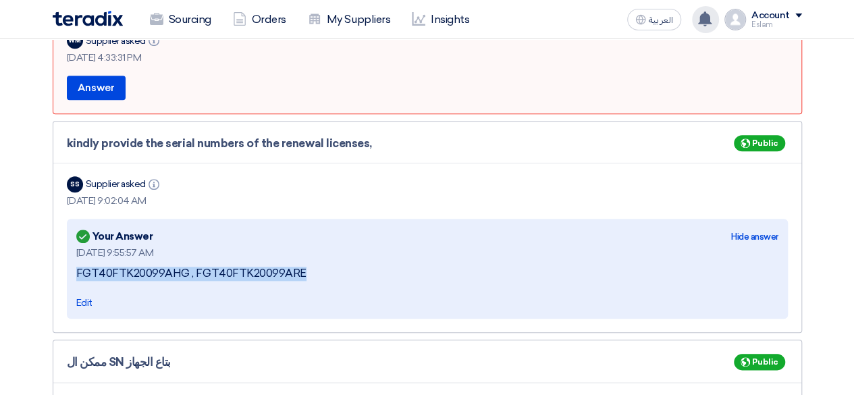
drag, startPoint x: 76, startPoint y: 261, endPoint x: 300, endPoint y: 259, distance: 224.1
click at [300, 267] on div "FGT40FTK20099AHG , FGT40FTK20099ARE" at bounding box center [427, 274] width 702 height 14
copy div "FGT40FTK20099AHG , FGT40FTK20099ARE"
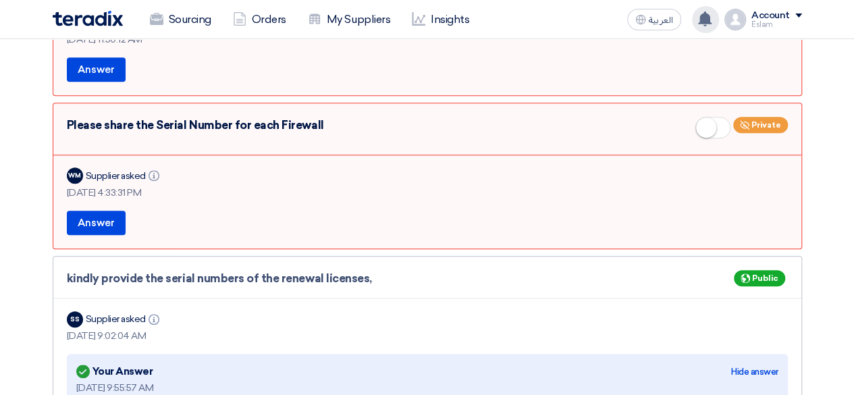
scroll to position [390, 0]
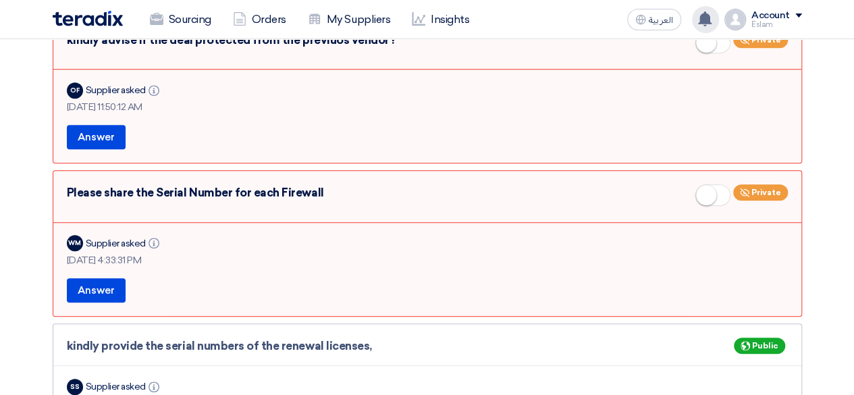
click at [715, 185] on small at bounding box center [706, 195] width 20 height 20
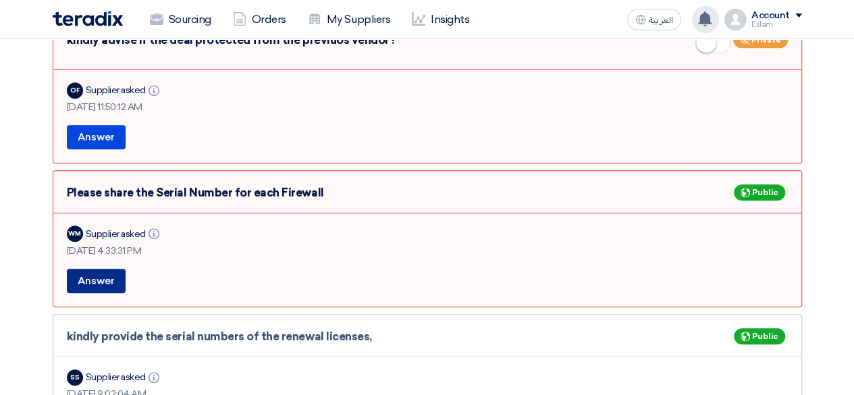
click at [97, 269] on button "Answer" at bounding box center [96, 281] width 59 height 24
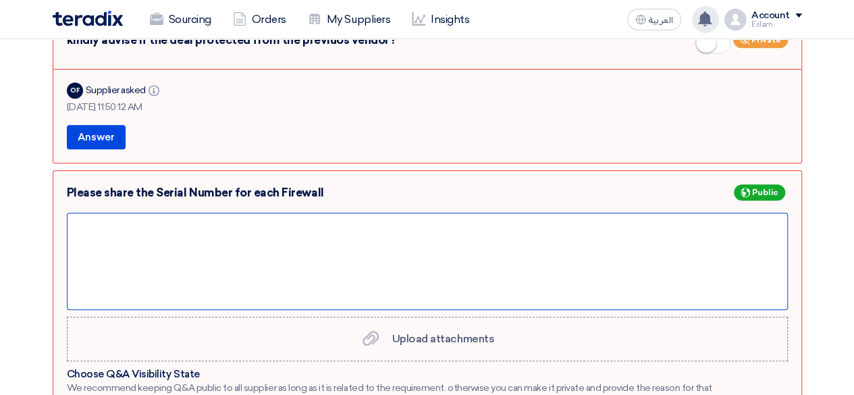
click at [246, 239] on div at bounding box center [427, 261] width 721 height 97
paste div
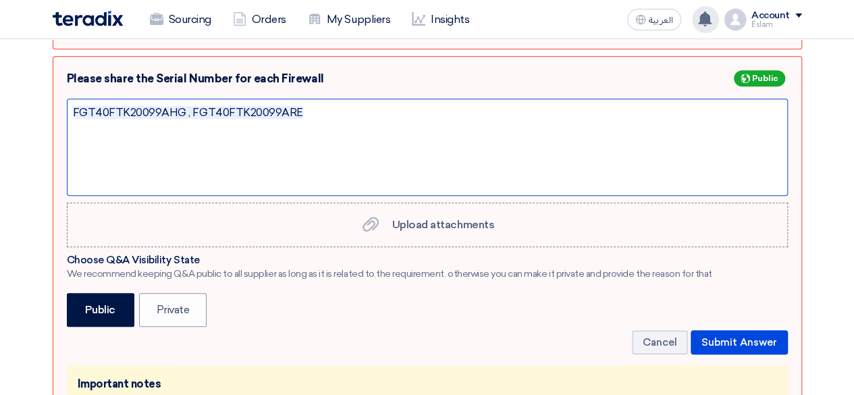
scroll to position [525, 0]
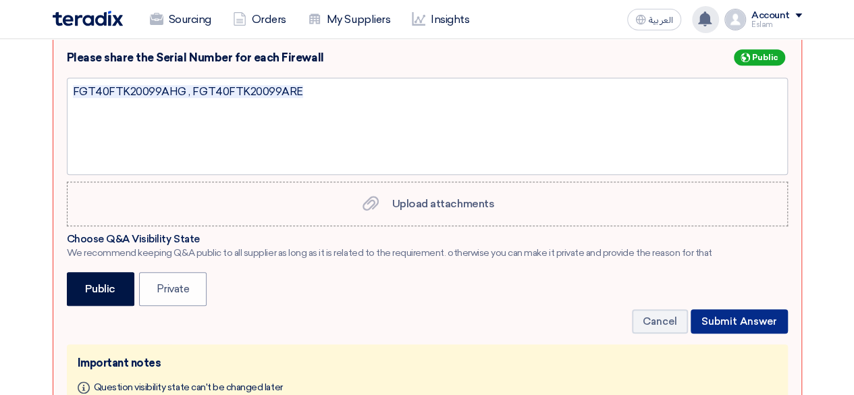
click at [725, 311] on button "Submit Answer" at bounding box center [739, 321] width 97 height 24
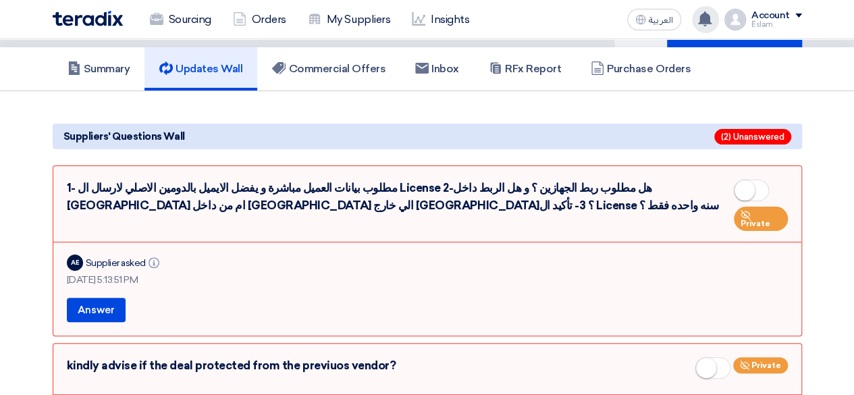
scroll to position [0, 0]
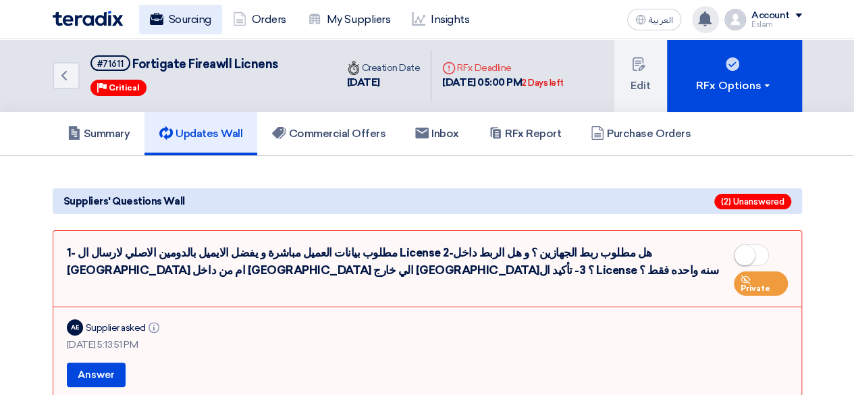
click at [161, 25] on icon at bounding box center [156, 18] width 13 height 13
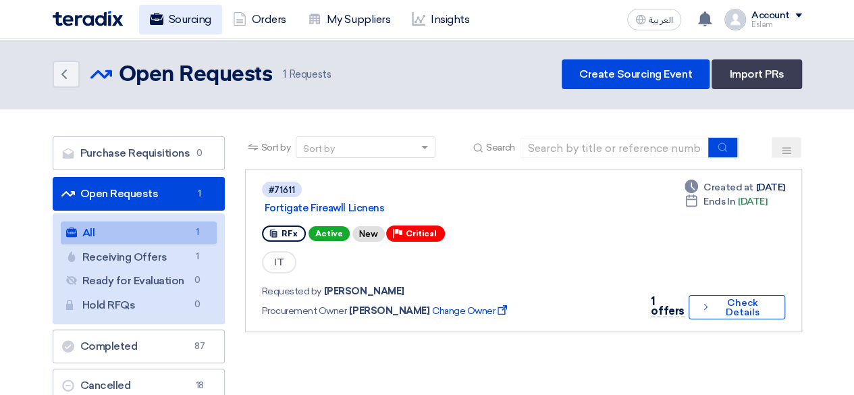
click at [185, 18] on link "Sourcing" at bounding box center [180, 20] width 83 height 30
click at [192, 18] on link "Sourcing" at bounding box center [180, 20] width 83 height 30
click at [162, 22] on use at bounding box center [155, 19] width 13 height 12
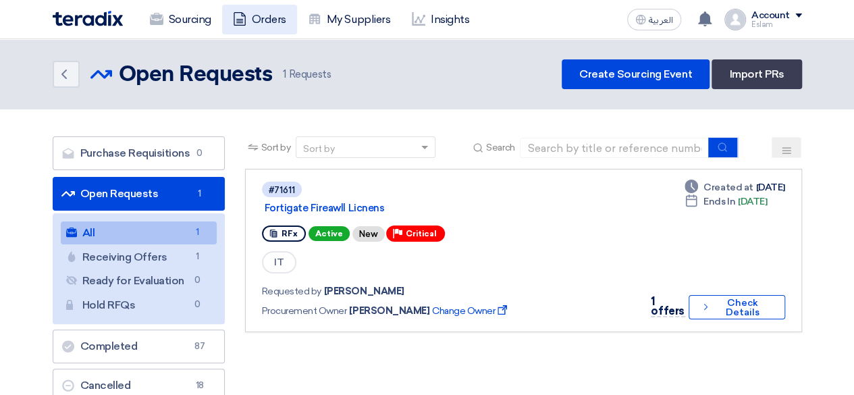
click at [248, 16] on link "Orders" at bounding box center [259, 20] width 75 height 30
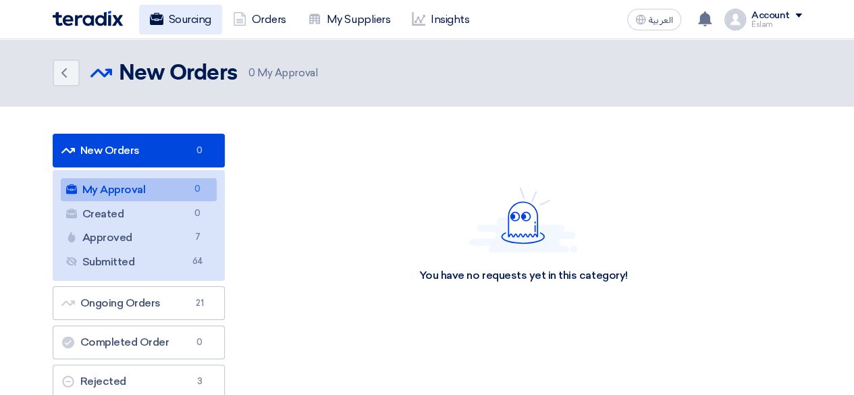
click at [192, 23] on link "Sourcing" at bounding box center [180, 20] width 83 height 30
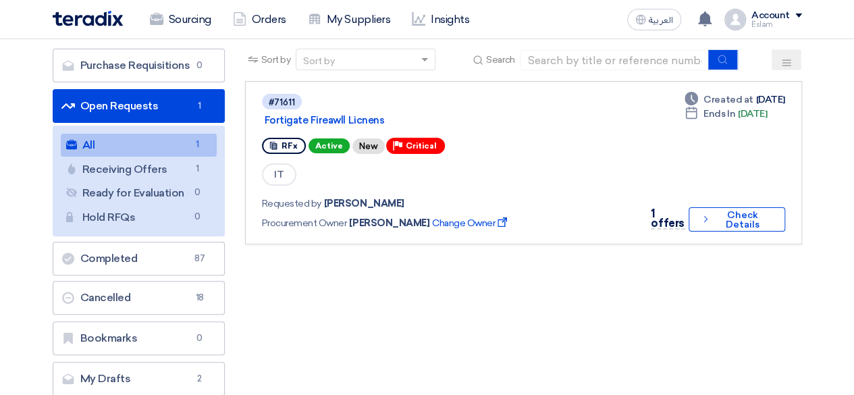
scroll to position [67, 0]
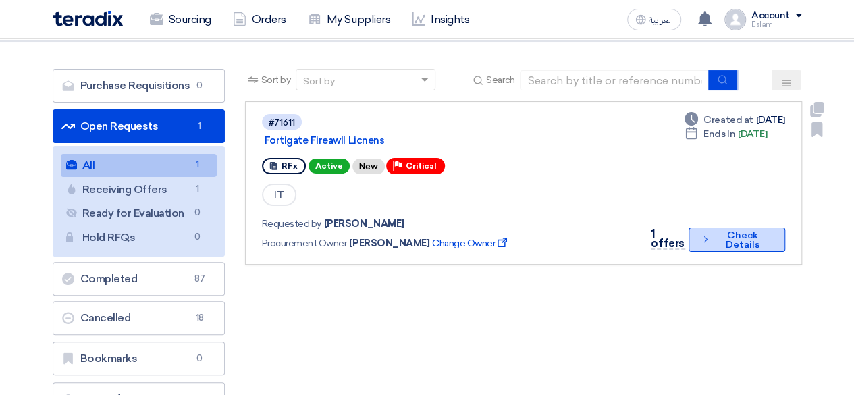
click at [738, 249] on button "Check details Check Details" at bounding box center [736, 239] width 97 height 24
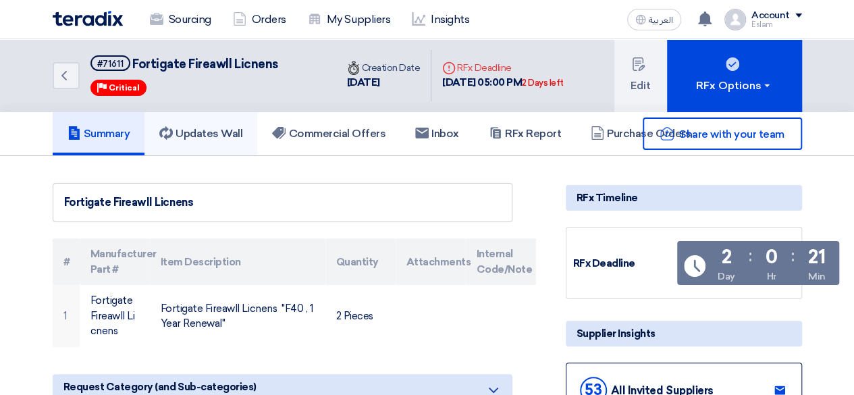
click at [211, 122] on link "Updates Wall" at bounding box center [200, 133] width 113 height 43
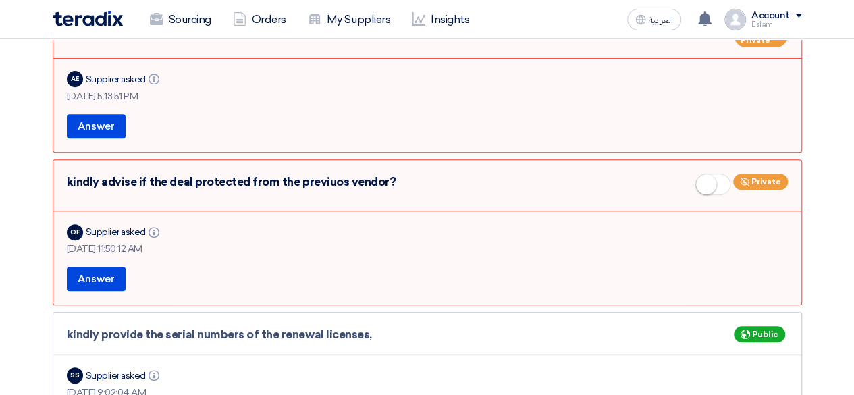
scroll to position [270, 0]
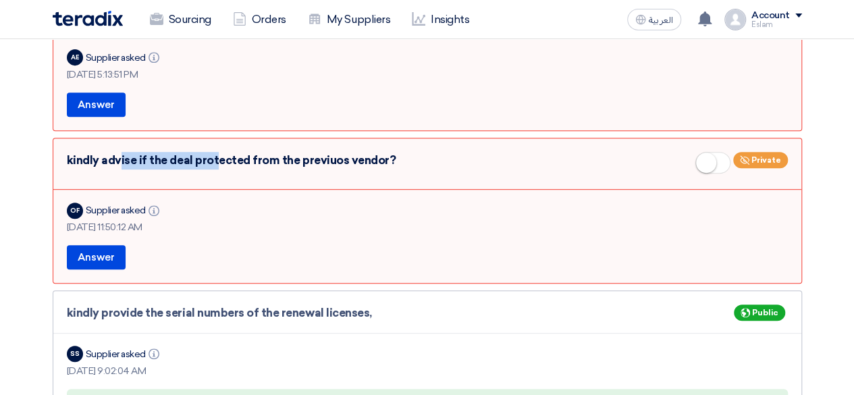
drag, startPoint x: 72, startPoint y: 148, endPoint x: 166, endPoint y: 149, distance: 94.5
click at [167, 152] on div "kindly advise if the deal protected from the previuos vendor? Private" at bounding box center [427, 165] width 721 height 27
drag, startPoint x: 67, startPoint y: 149, endPoint x: 405, endPoint y: 144, distance: 337.5
click at [405, 152] on div "kindly advise if the deal protected from the previuos vendor? Private" at bounding box center [427, 165] width 721 height 27
copy div "kindly advise if the deal protected from the previuos vendor?"
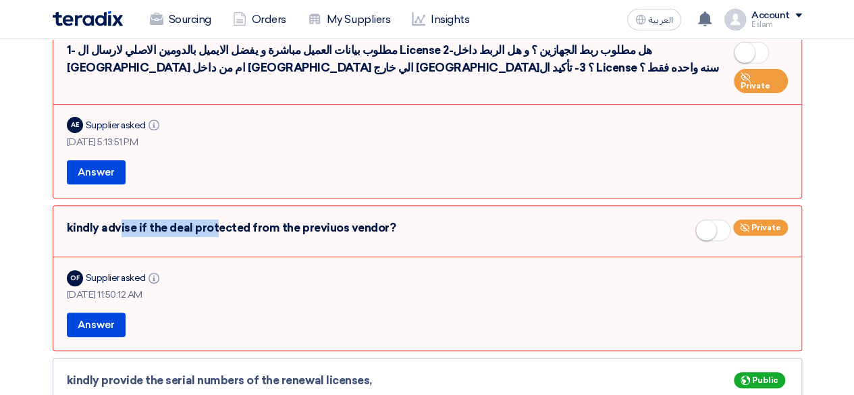
scroll to position [0, 0]
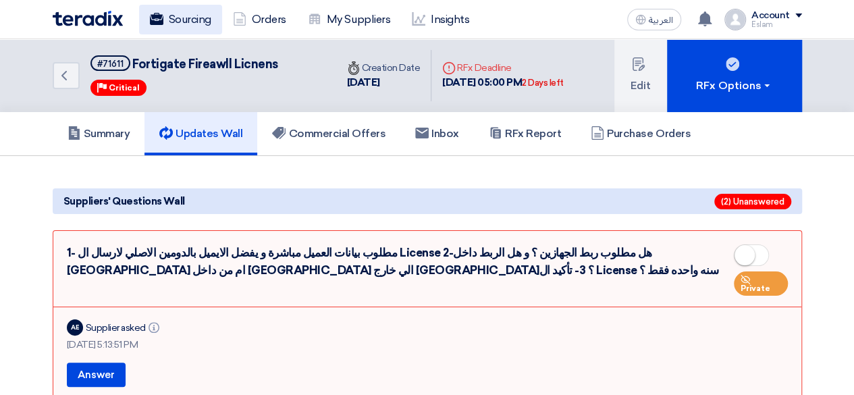
click at [171, 16] on link "Sourcing" at bounding box center [180, 20] width 83 height 30
